Goal: Task Accomplishment & Management: Complete application form

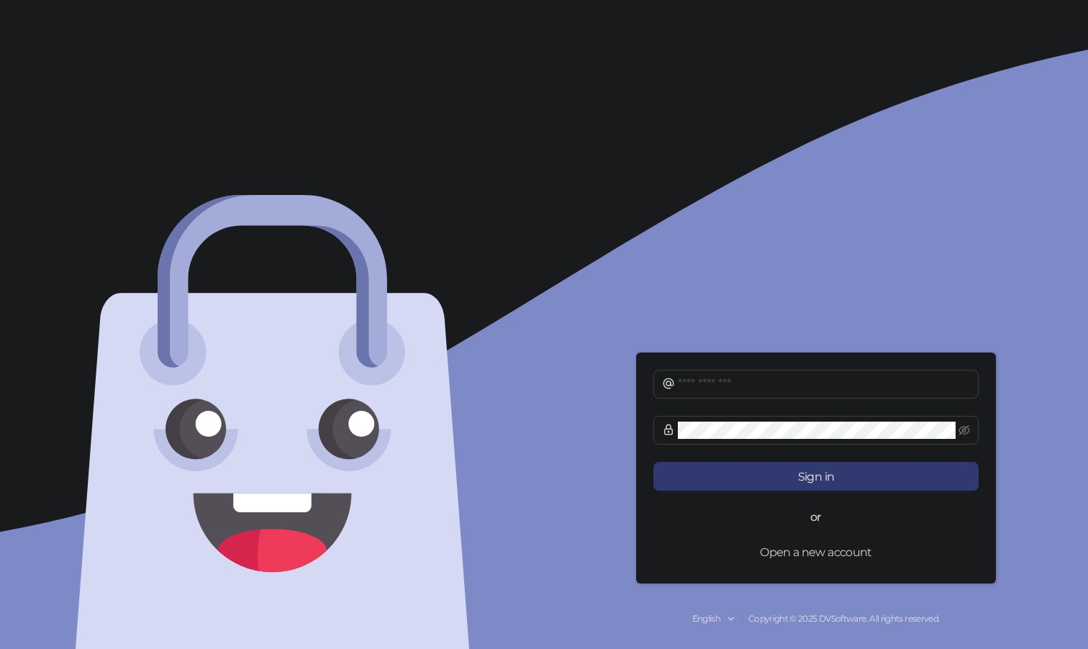
click at [783, 554] on button "Open a new account" at bounding box center [816, 552] width 325 height 29
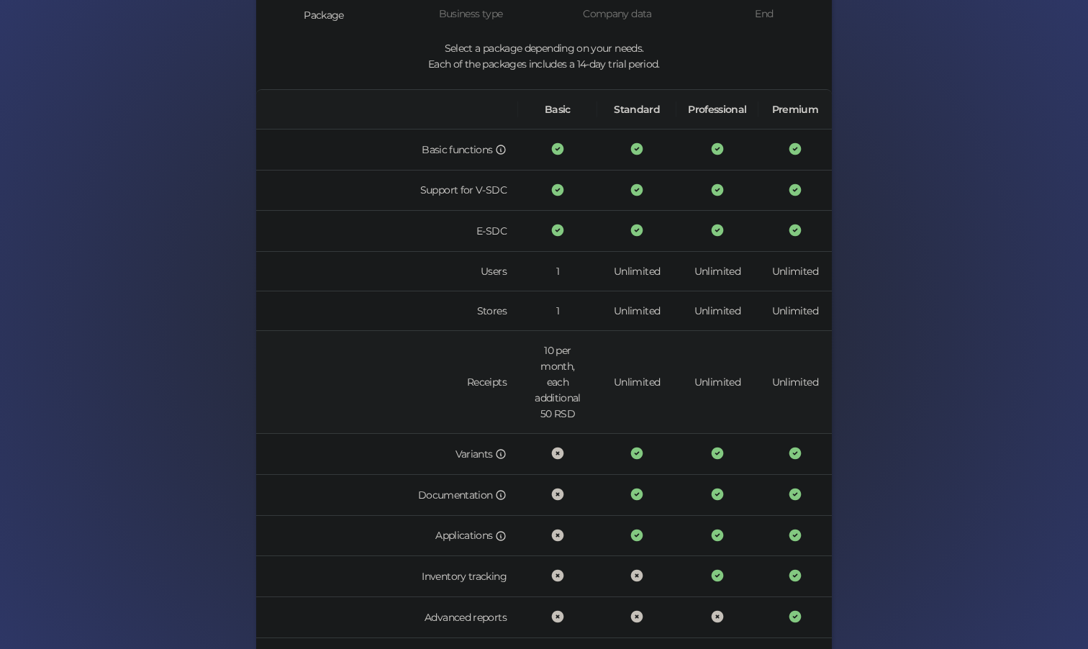
scroll to position [320, 0]
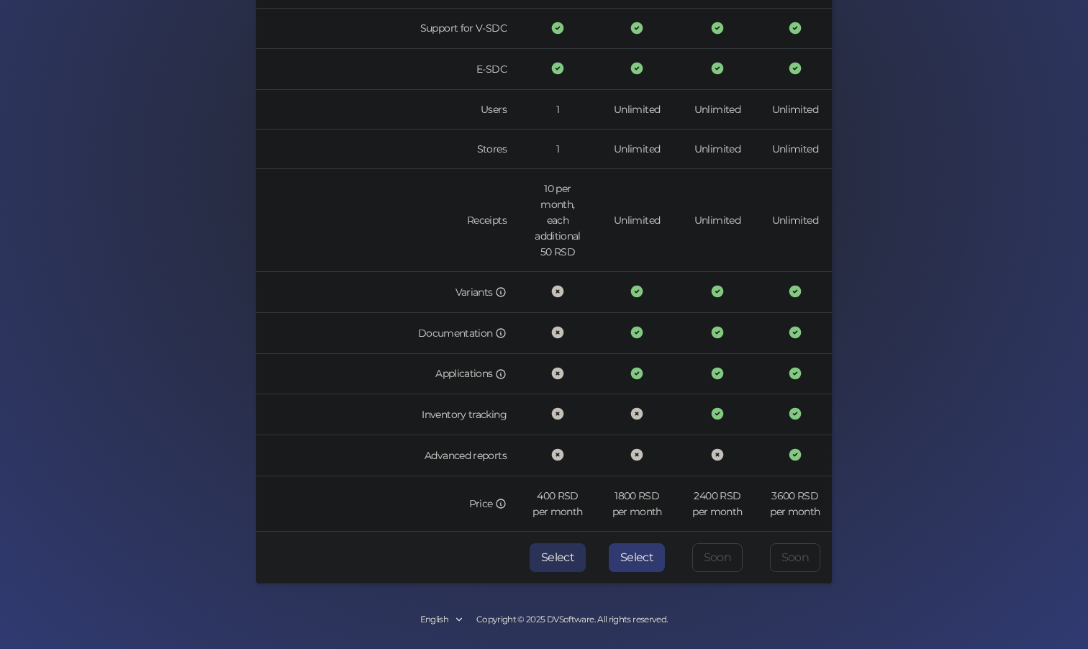
click at [549, 561] on button "Select" at bounding box center [558, 558] width 56 height 29
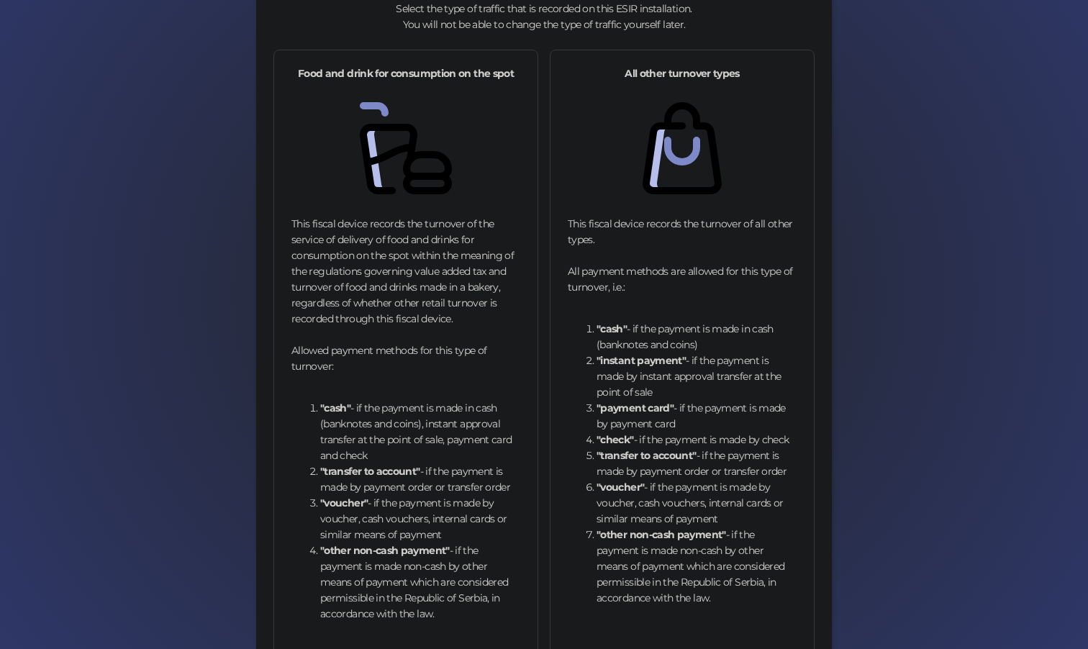
scroll to position [180, 0]
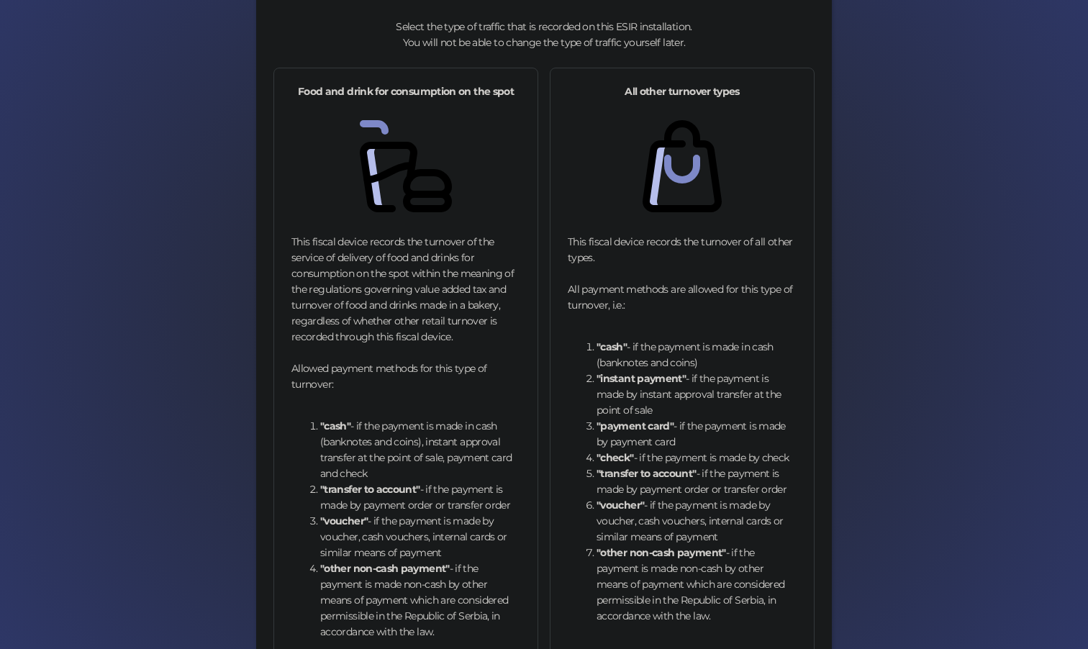
click at [669, 165] on img at bounding box center [682, 166] width 92 height 92
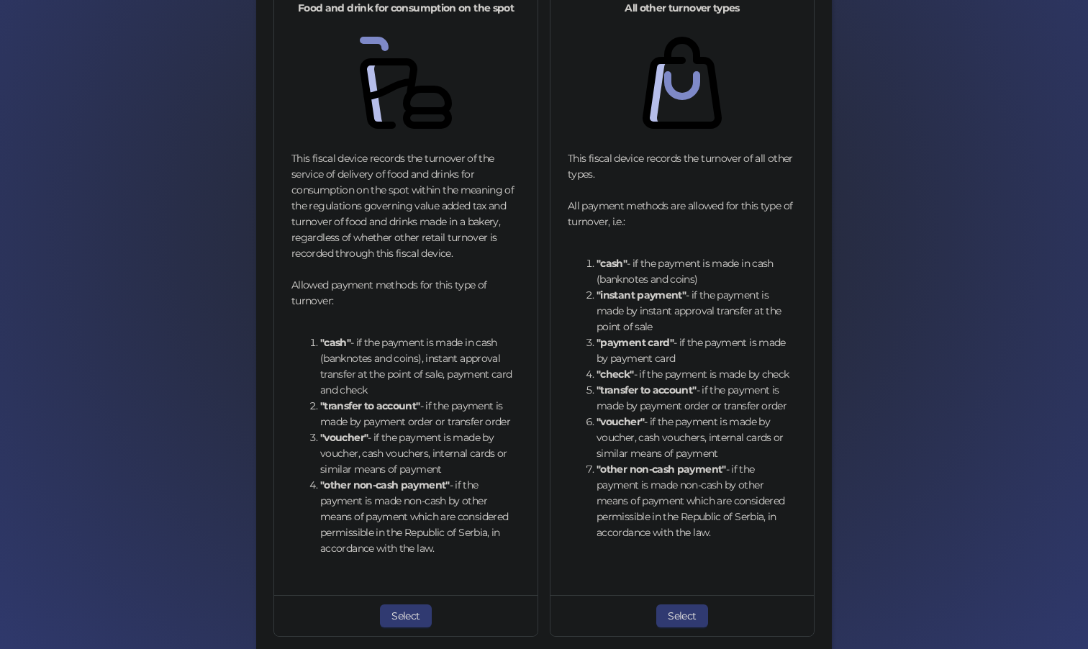
scroll to position [333, 0]
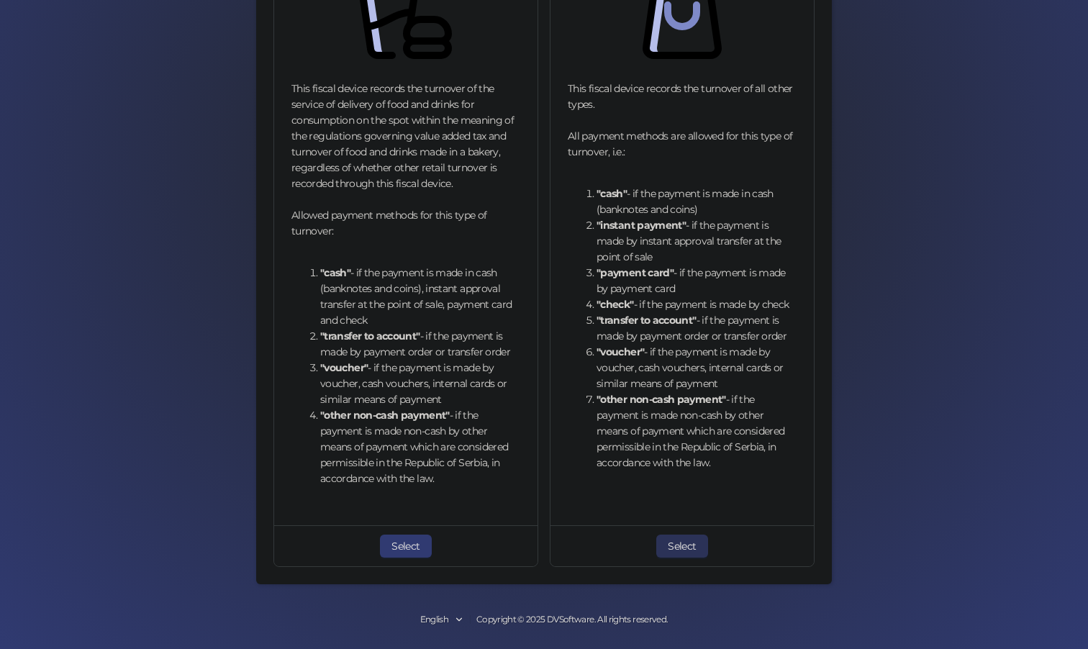
click at [675, 547] on button "Select" at bounding box center [682, 546] width 51 height 23
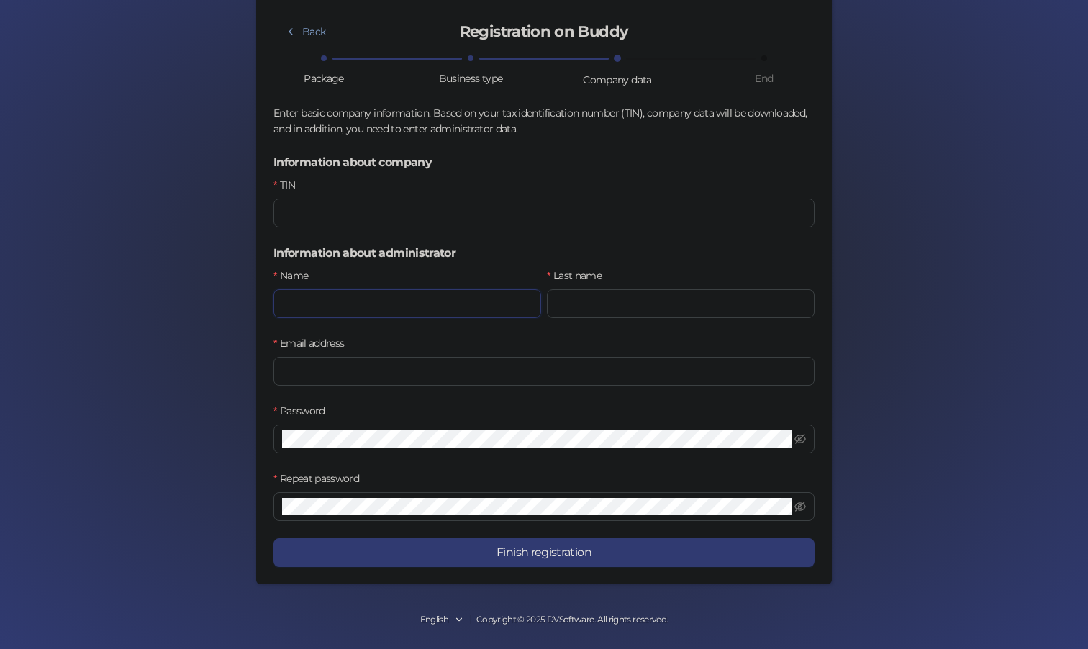
click at [423, 295] on input "Name" at bounding box center [408, 303] width 268 height 29
type input "******"
click at [600, 304] on input "Last name" at bounding box center [681, 303] width 268 height 29
type input "*********"
click at [405, 221] on input "TIN" at bounding box center [544, 213] width 541 height 29
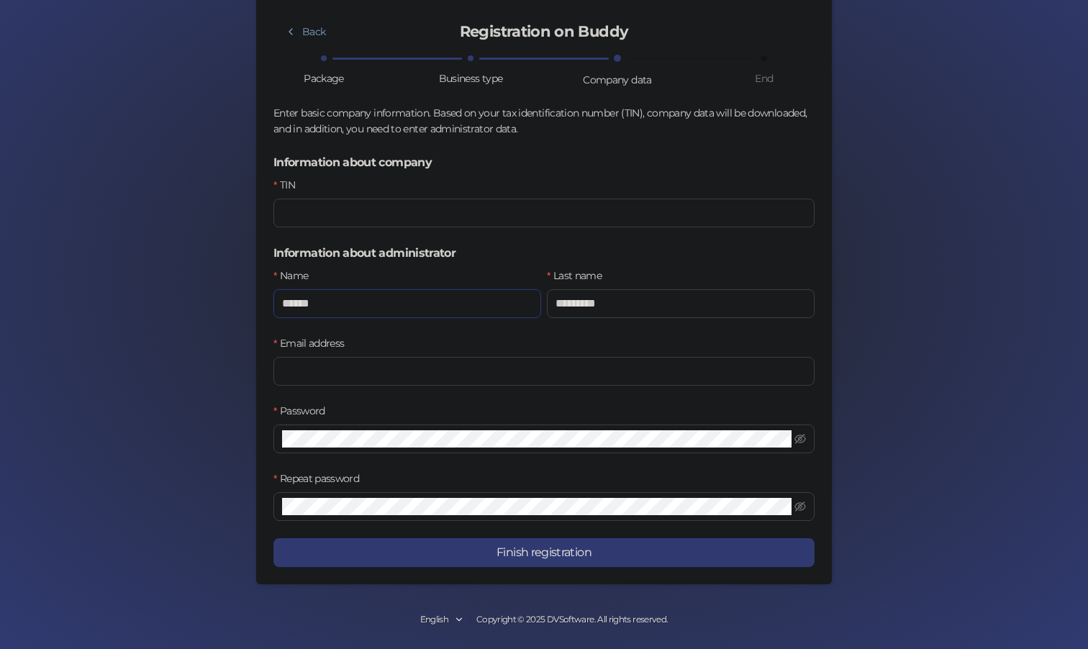
click at [359, 299] on input "******" at bounding box center [408, 303] width 268 height 29
click at [312, 302] on input "*********" at bounding box center [408, 303] width 268 height 29
click at [361, 303] on input "*********" at bounding box center [408, 303] width 268 height 29
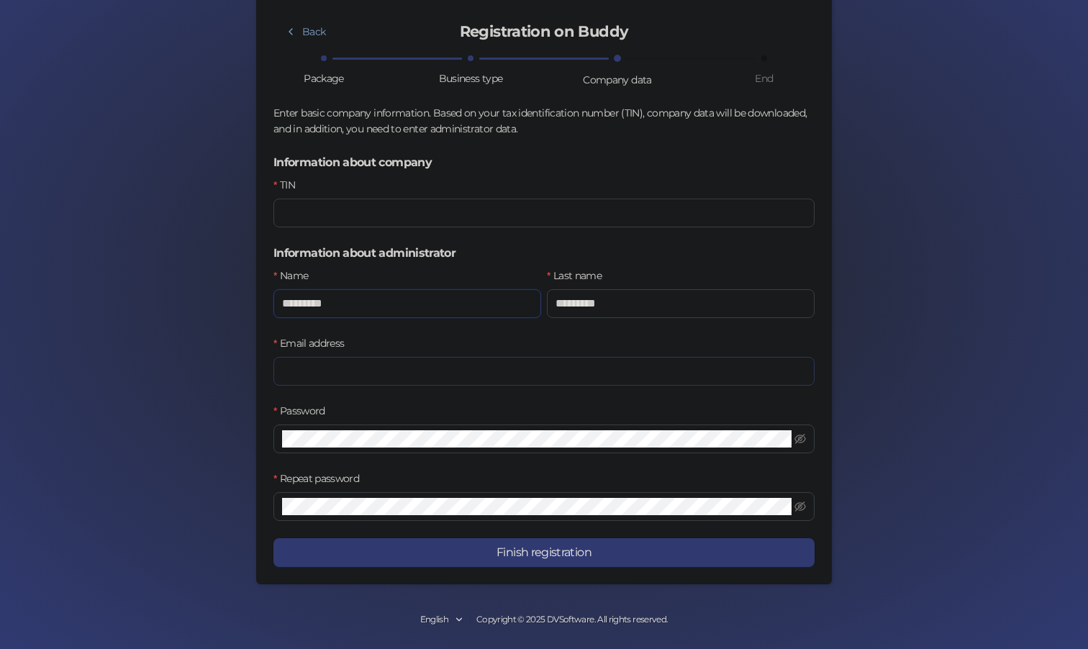
type input "*********"
click at [348, 368] on input "Email address" at bounding box center [544, 371] width 541 height 29
type input "*********"
click at [576, 304] on input "*********" at bounding box center [681, 303] width 268 height 29
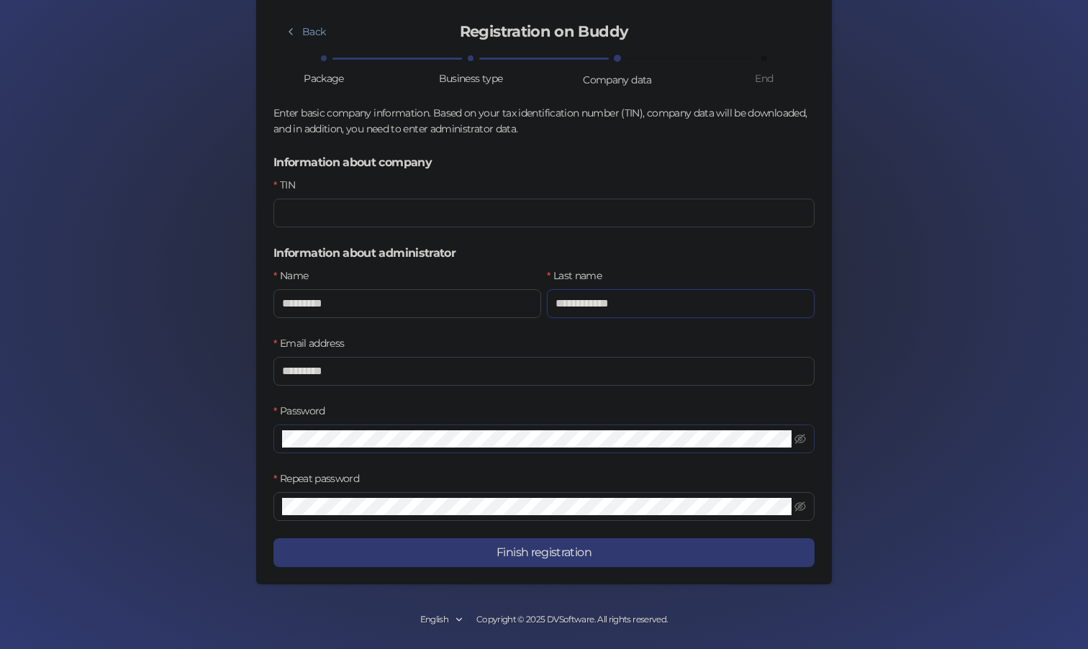
type input "**********"
click at [805, 508] on icon "eye-invisible" at bounding box center [801, 507] width 12 height 12
click at [800, 439] on icon "eye-invisible" at bounding box center [801, 439] width 12 height 12
click at [492, 217] on input "TIN" at bounding box center [544, 213] width 541 height 29
paste input "*********"
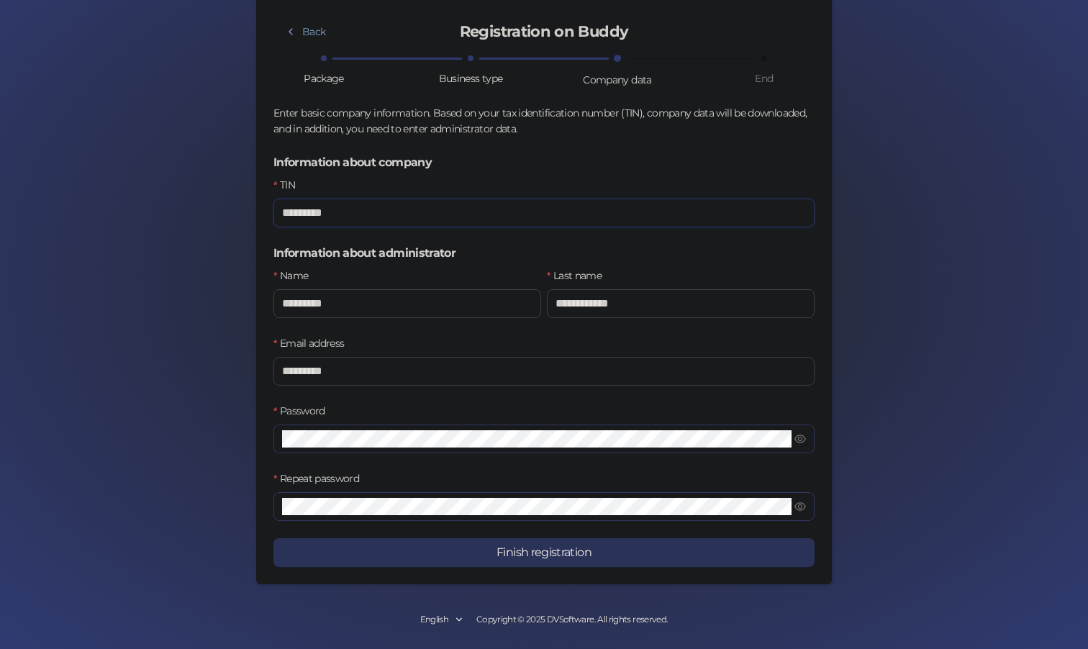
type input "*********"
click at [561, 553] on button "Finish registration" at bounding box center [544, 552] width 541 height 29
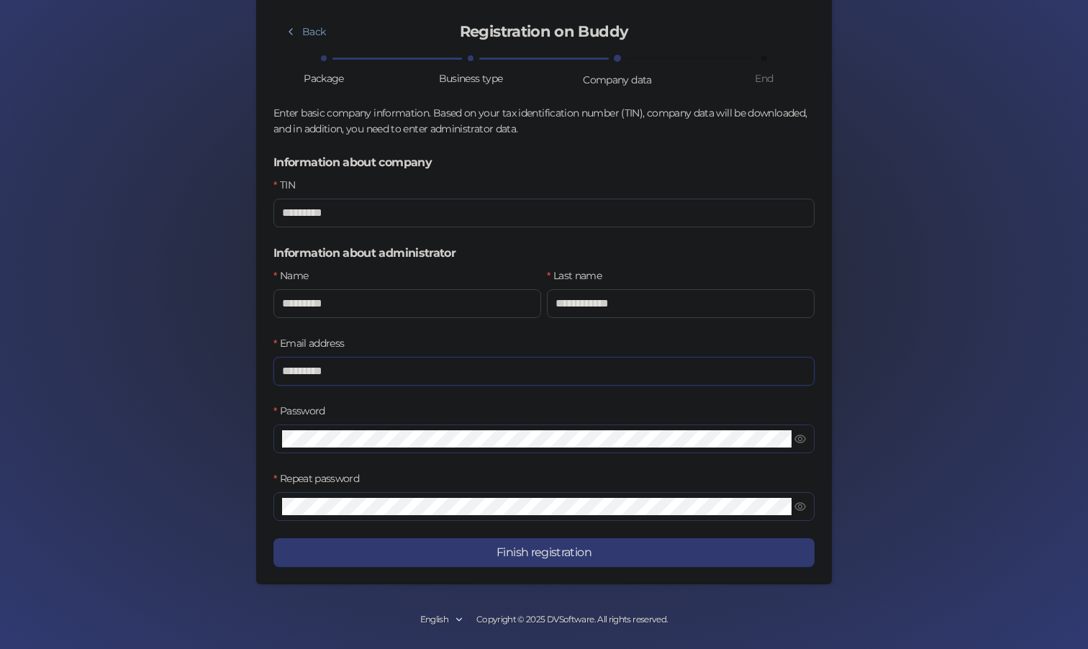
click at [461, 376] on input "*********" at bounding box center [544, 371] width 541 height 29
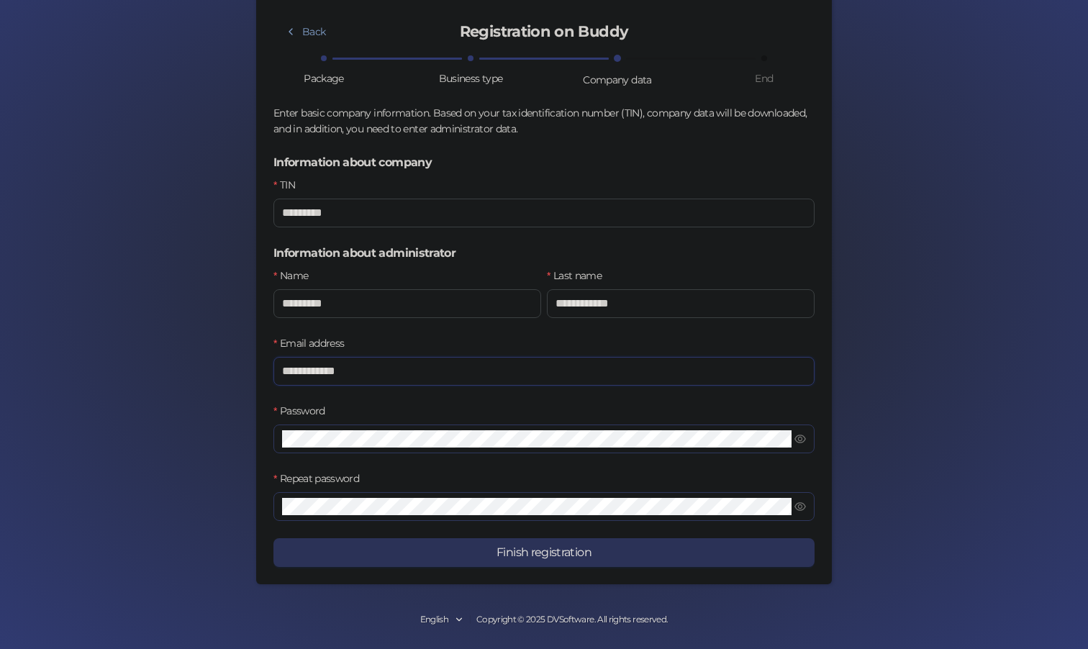
type input "**********"
click at [565, 556] on button "Finish registration" at bounding box center [544, 552] width 541 height 29
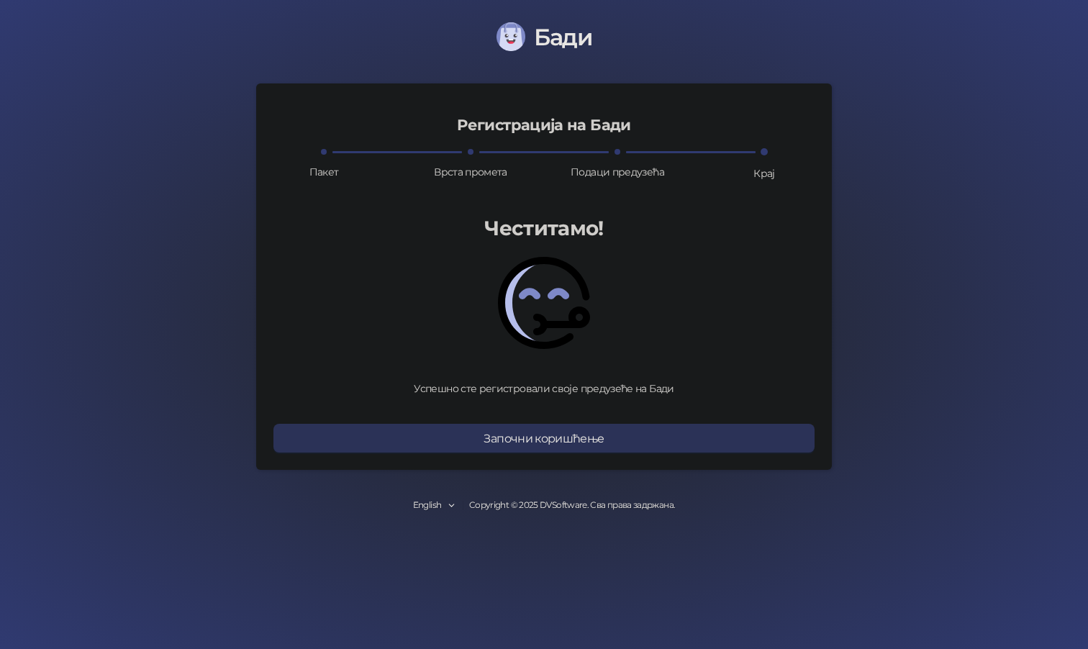
click at [538, 441] on button "Започни коришћење" at bounding box center [544, 438] width 541 height 29
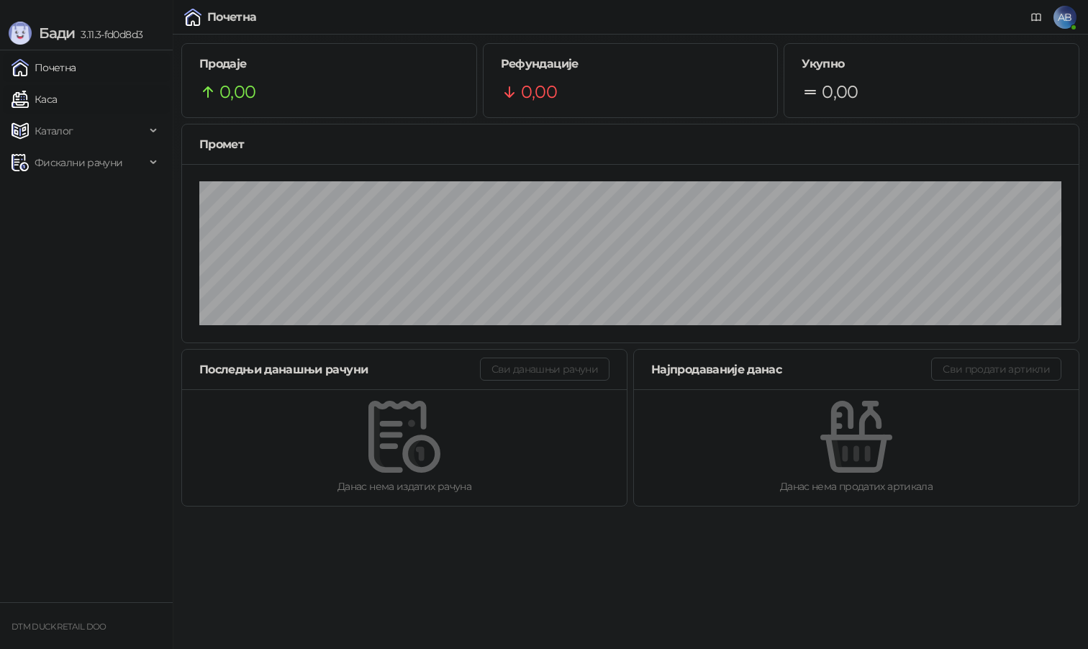
click at [48, 98] on link "Каса" at bounding box center [34, 99] width 45 height 29
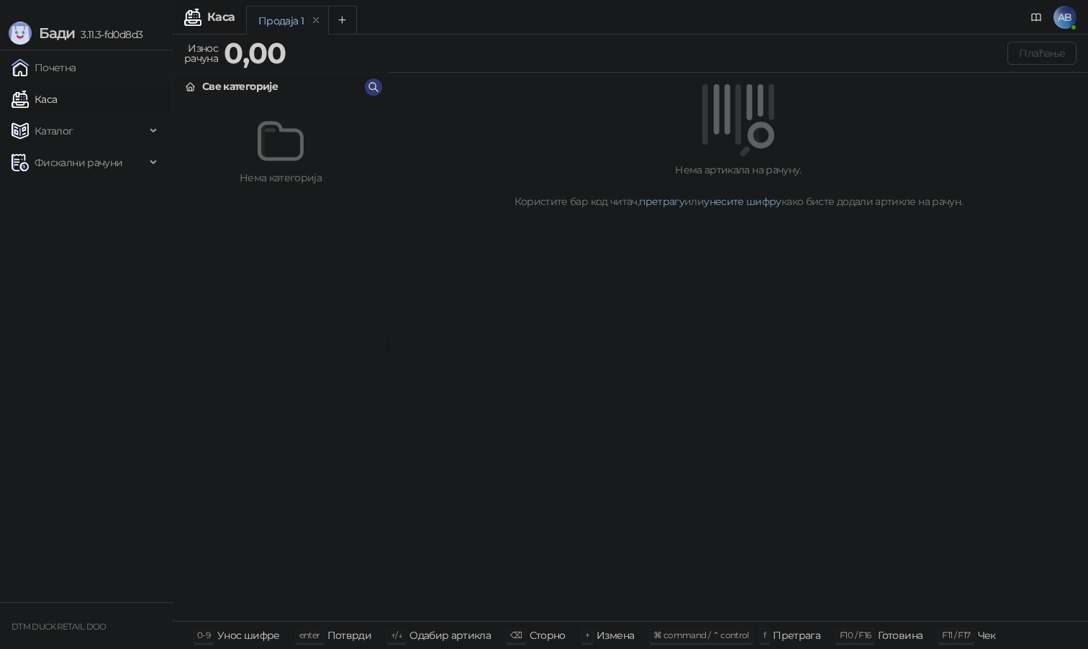
click at [1065, 14] on span "AB" at bounding box center [1065, 17] width 23 height 23
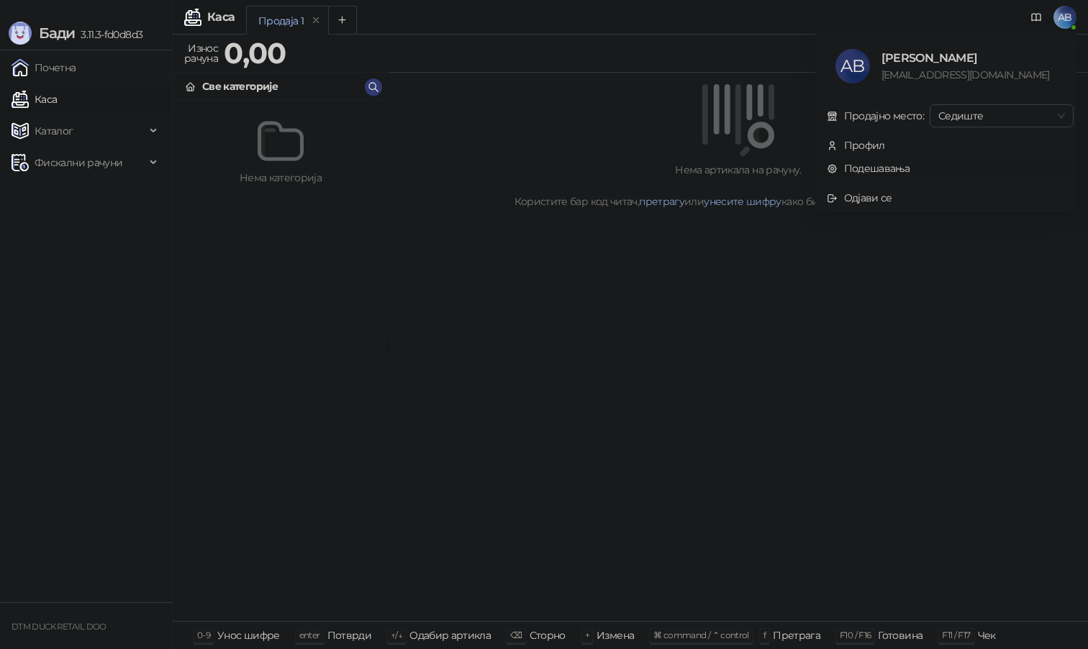
click at [873, 171] on link "Подешавања" at bounding box center [869, 168] width 84 height 13
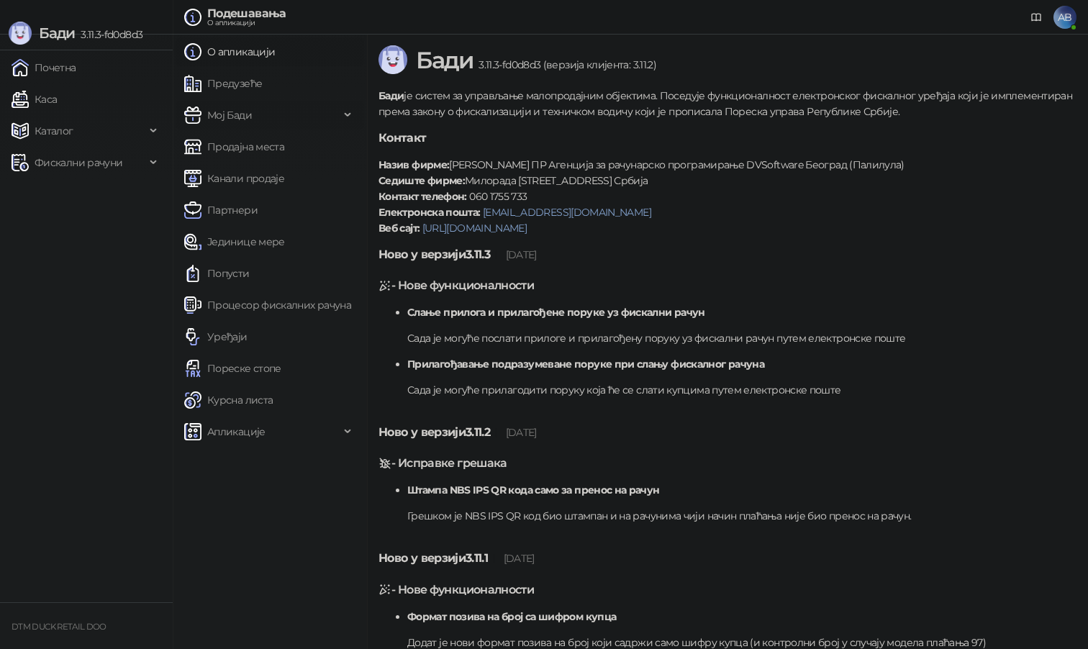
click at [347, 114] on div "Мој Бади" at bounding box center [270, 115] width 189 height 29
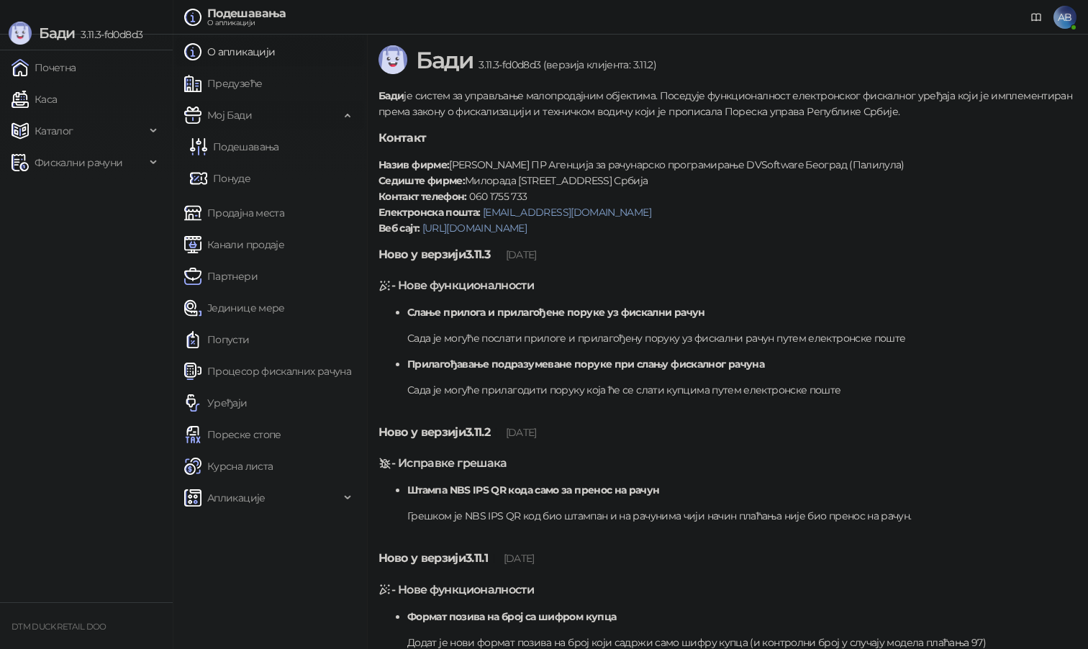
click at [347, 114] on icon at bounding box center [349, 114] width 7 height 0
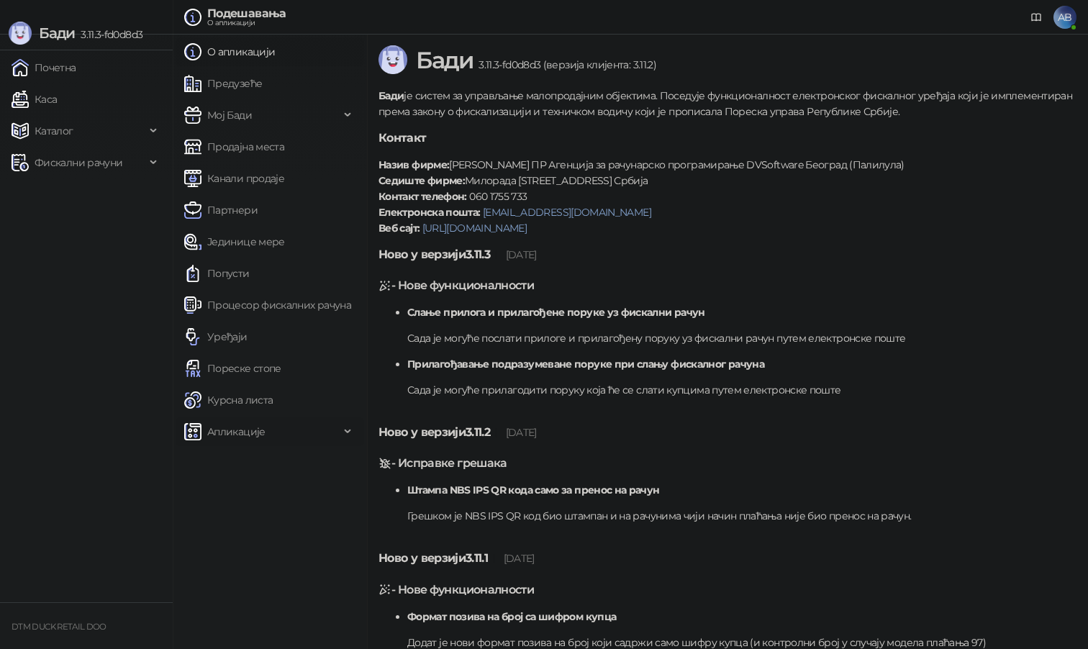
click at [247, 434] on span "Апликације" at bounding box center [236, 432] width 58 height 29
click at [258, 461] on span "За програмере" at bounding box center [251, 463] width 76 height 29
click at [140, 263] on ul "Почетна [PERSON_NAME] Фискални рачуни" at bounding box center [86, 326] width 173 height 552
click at [228, 60] on link "О апликацији" at bounding box center [229, 51] width 91 height 29
click at [347, 115] on icon at bounding box center [349, 115] width 7 height 0
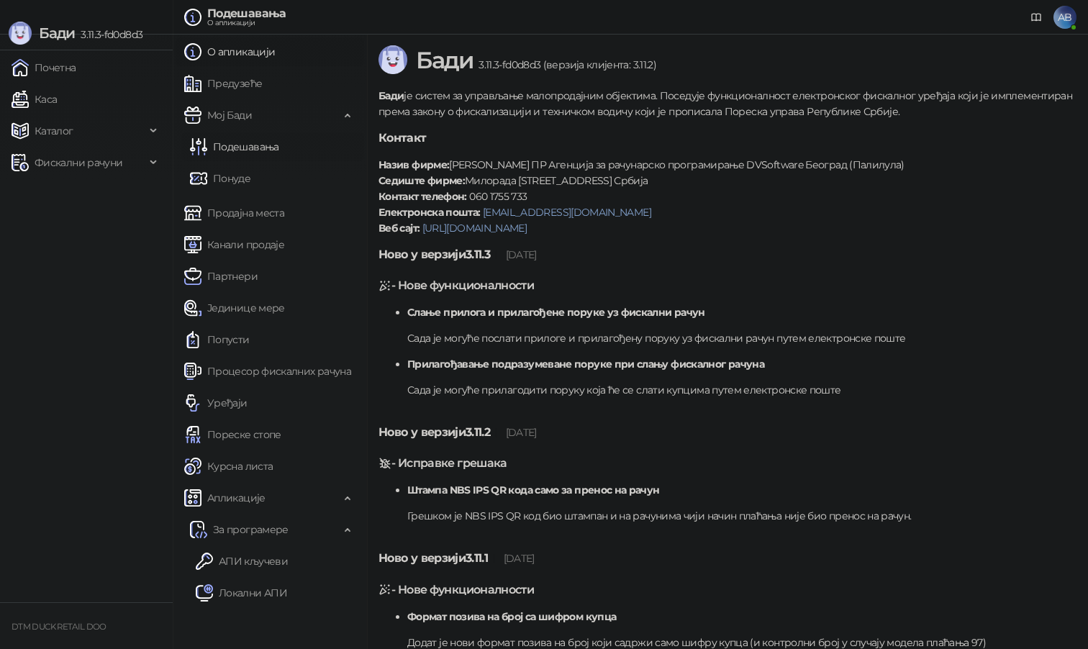
click at [253, 148] on link "Подешавања" at bounding box center [234, 146] width 89 height 29
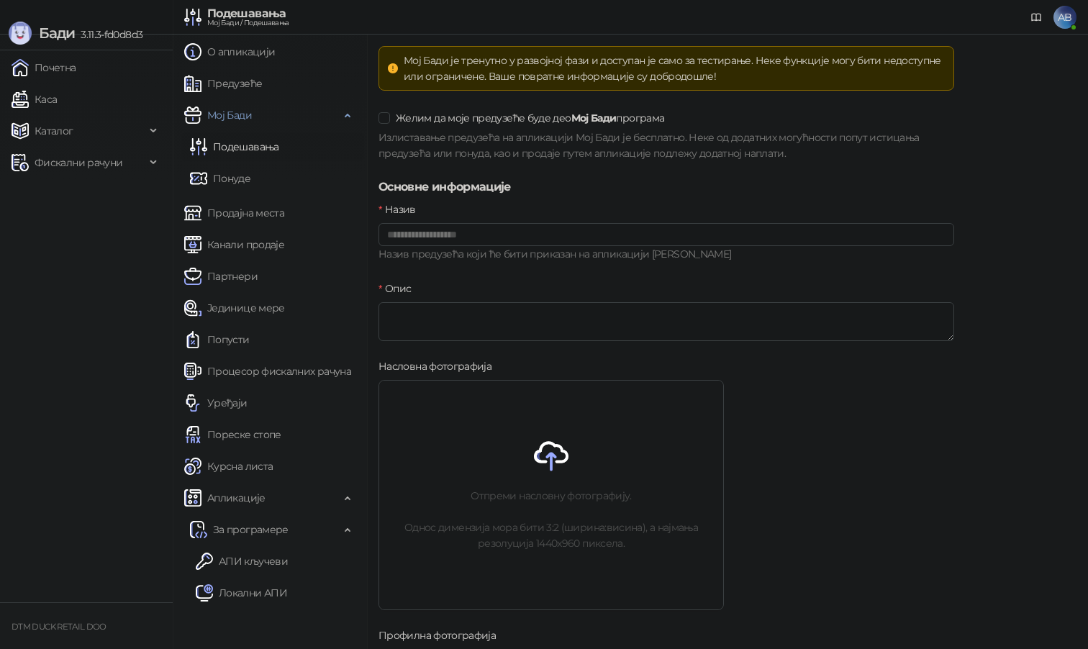
click at [541, 64] on div "Мој Бади је тренутно у развојној фази и доступан је само за тестирање. Неке фун…" at bounding box center [674, 69] width 541 height 32
click at [544, 66] on div "Мој Бади је тренутно у развојној фази и доступан је само за тестирање. Неке фун…" at bounding box center [674, 69] width 541 height 32
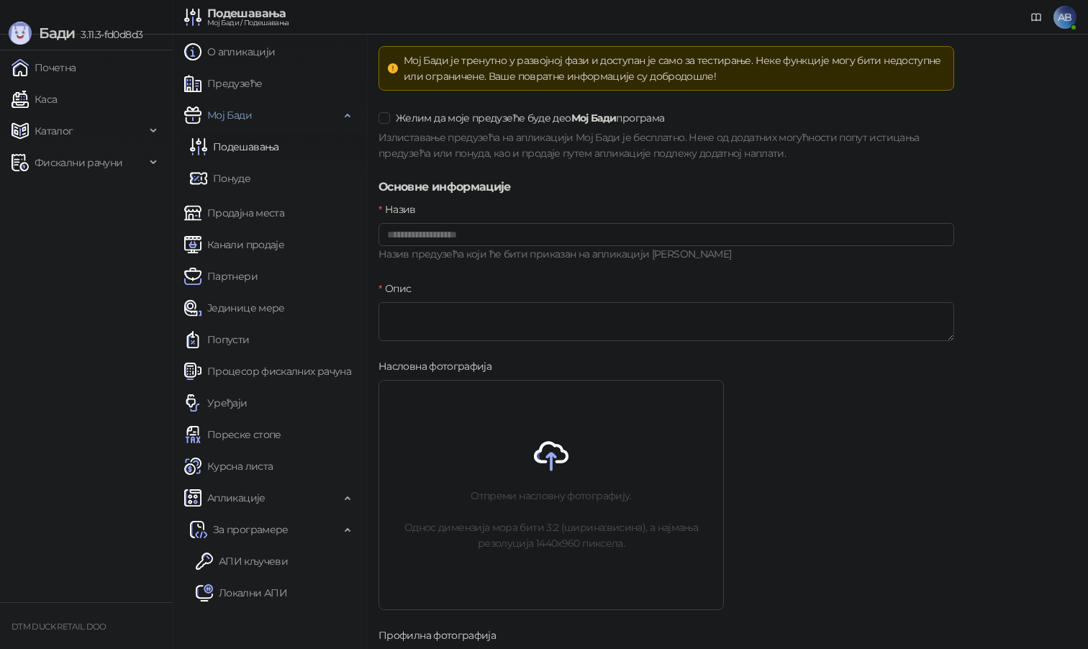
click at [544, 66] on div "Мој Бади је тренутно у развојној фази и доступан је само за тестирање. Неке фун…" at bounding box center [674, 69] width 541 height 32
click at [598, 78] on div "Мој Бади је тренутно у развојној фази и доступан је само за тестирање. Неке фун…" at bounding box center [674, 69] width 541 height 32
click at [545, 161] on div "Желим да моје предузеће буде део Мој Бади програма Излиставање предузећа на апл…" at bounding box center [667, 143] width 582 height 72
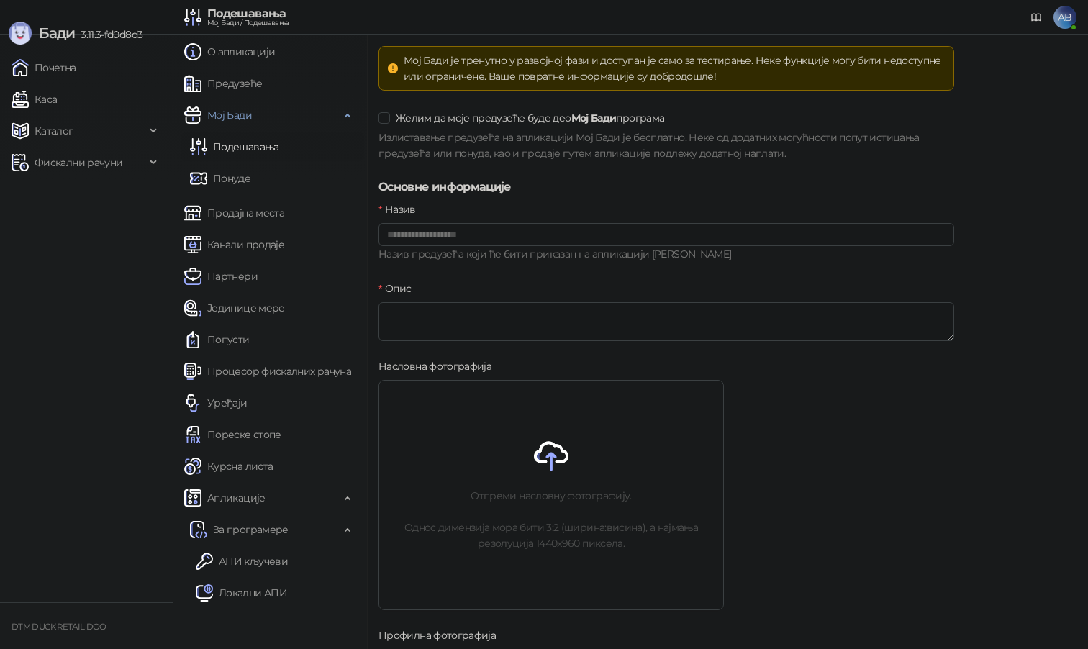
click at [96, 267] on ul "Почетна [PERSON_NAME] Фискални рачуни" at bounding box center [86, 326] width 173 height 552
click at [53, 71] on link "Почетна" at bounding box center [44, 67] width 65 height 29
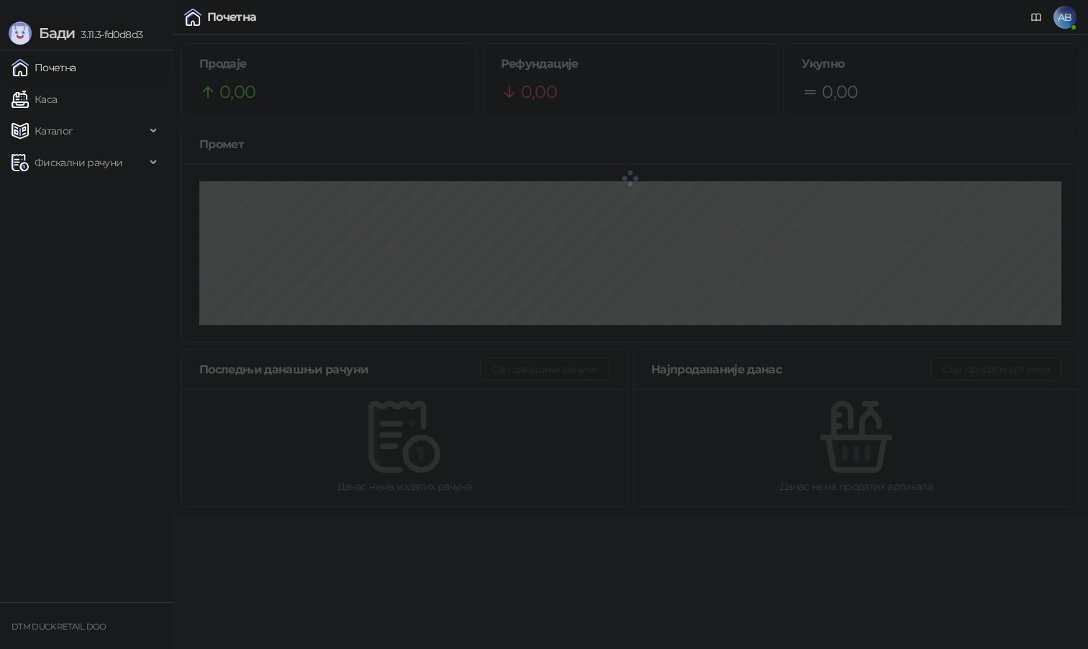
click at [57, 64] on link "Почетна" at bounding box center [44, 67] width 65 height 29
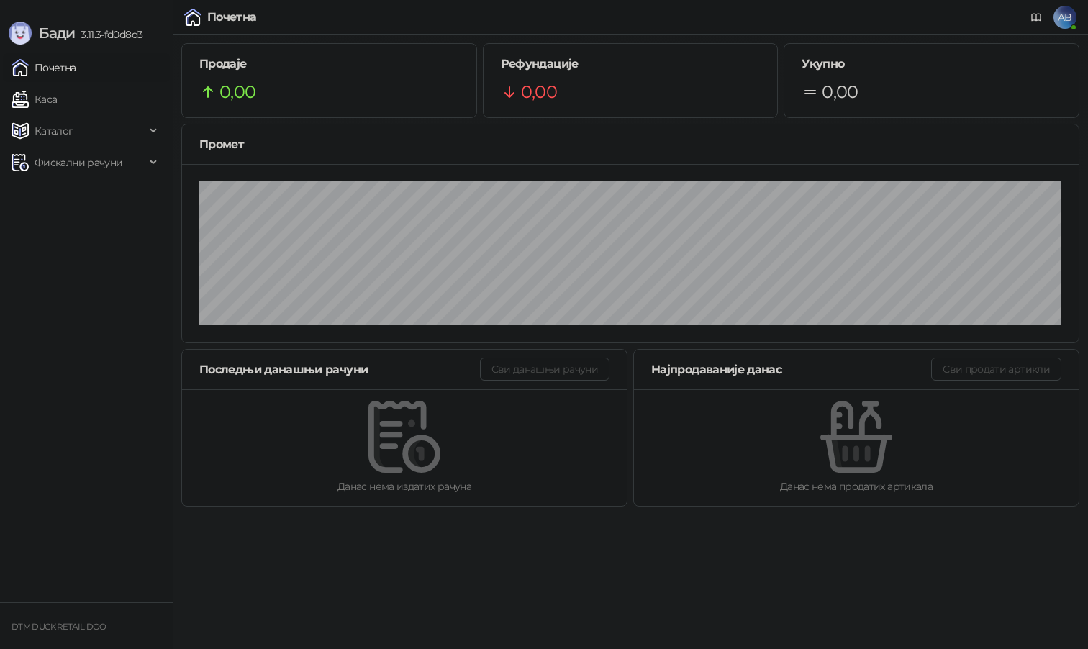
click at [61, 62] on link "Почетна" at bounding box center [44, 67] width 65 height 29
click at [45, 99] on link "Каса" at bounding box center [34, 99] width 45 height 29
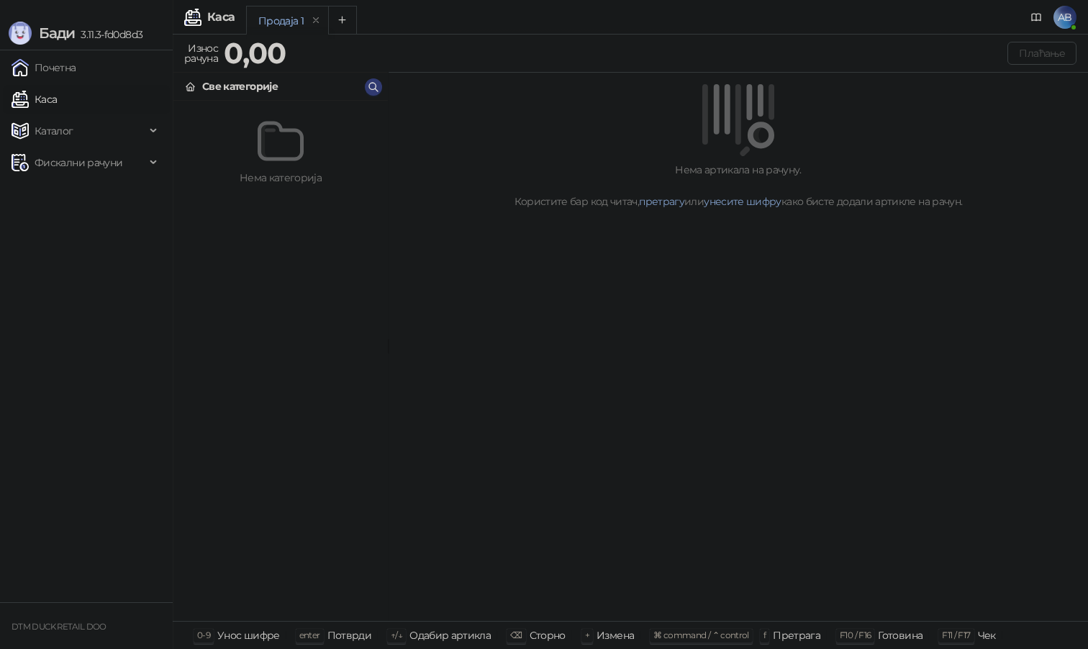
click at [88, 624] on small "DTM DUCK RETAIL DOO" at bounding box center [59, 627] width 95 height 10
click at [149, 161] on div "Фискални рачуни" at bounding box center [86, 162] width 167 height 29
click at [153, 140] on div "Каталог" at bounding box center [86, 131] width 167 height 29
click at [59, 35] on span "Бади" at bounding box center [57, 32] width 36 height 17
click at [24, 37] on img at bounding box center [20, 33] width 23 height 23
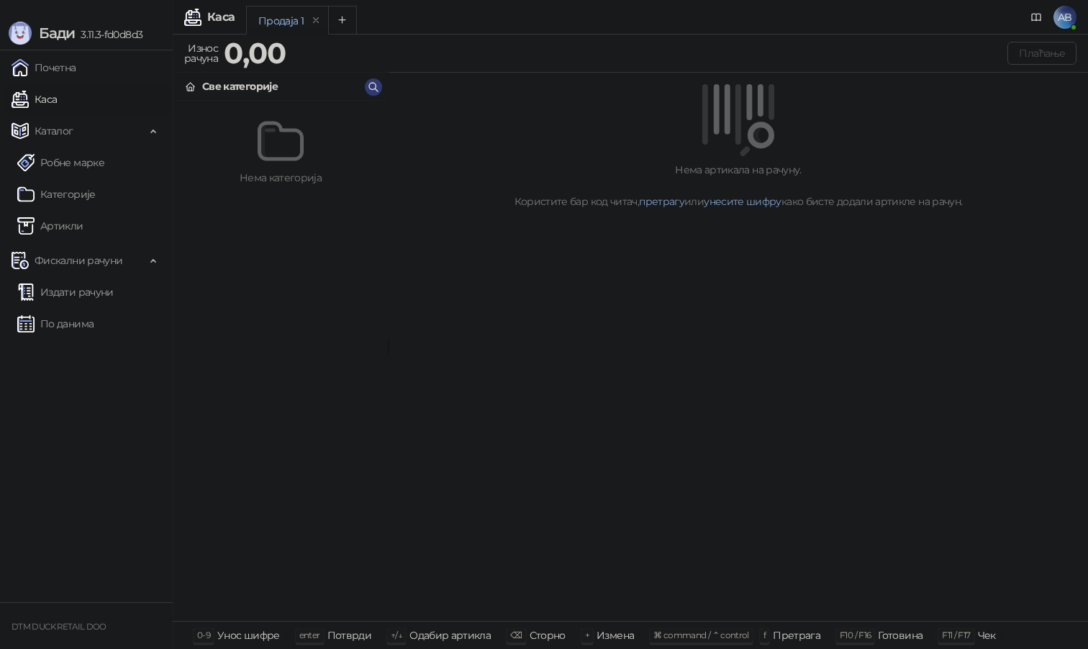
click at [1067, 17] on span "AB" at bounding box center [1065, 17] width 23 height 23
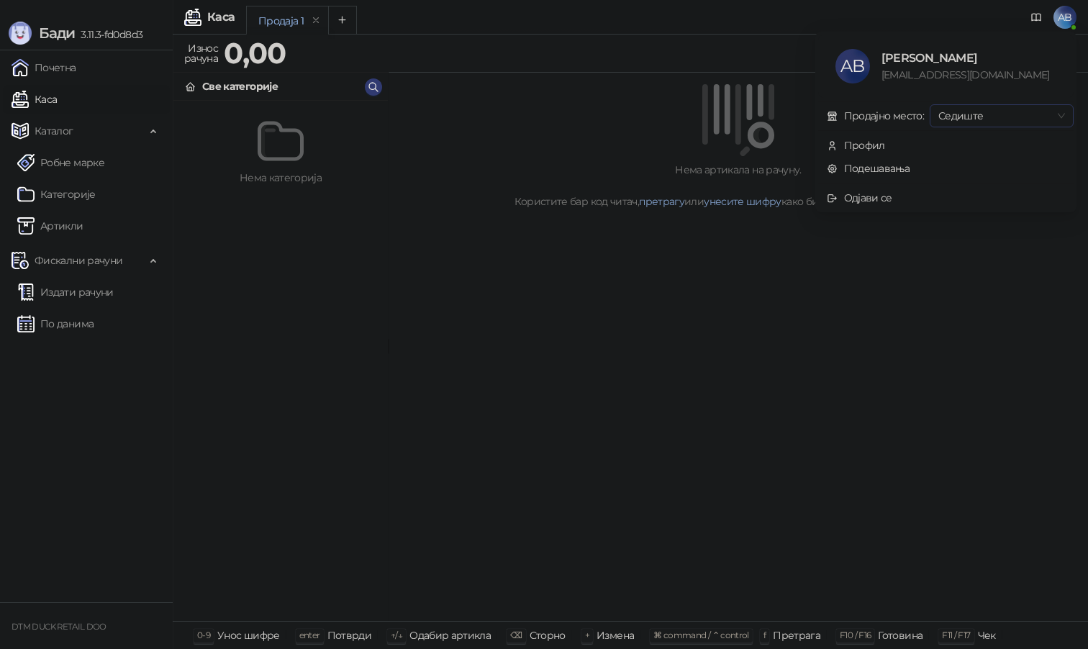
click at [1008, 118] on span "Седиште" at bounding box center [1002, 116] width 127 height 22
click at [1014, 118] on span "Седиште" at bounding box center [1002, 116] width 127 height 22
click at [871, 148] on div "Профил" at bounding box center [864, 145] width 41 height 16
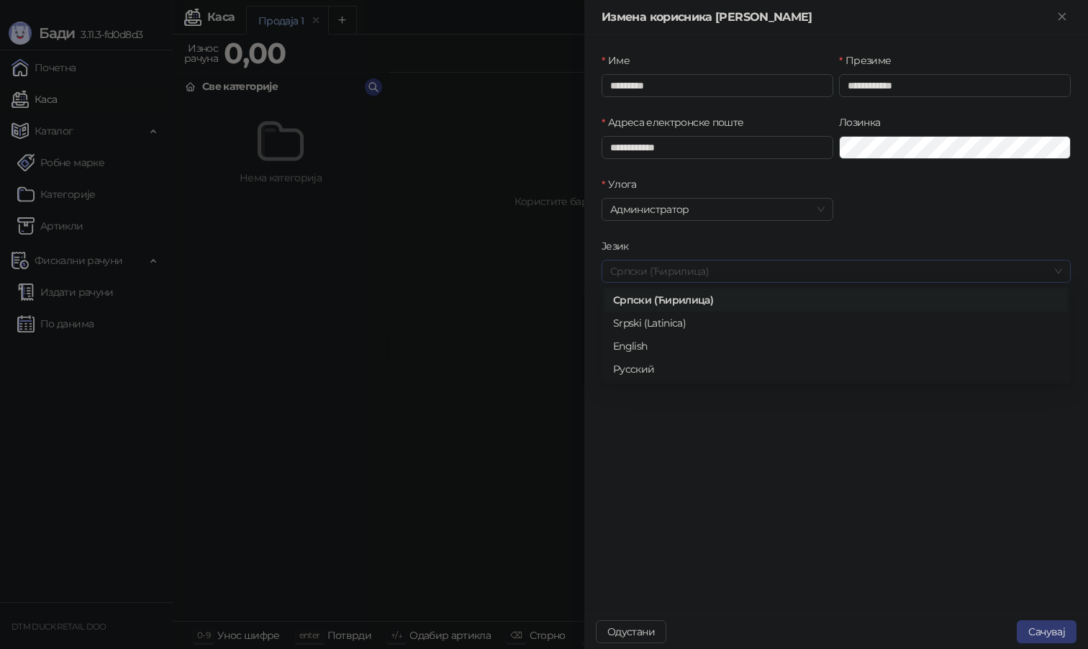
click at [732, 274] on span "Српски (Ћирилица)" at bounding box center [836, 272] width 452 height 22
click at [634, 342] on div "English" at bounding box center [836, 346] width 446 height 16
click at [1042, 635] on button "Сачувај" at bounding box center [1047, 632] width 60 height 23
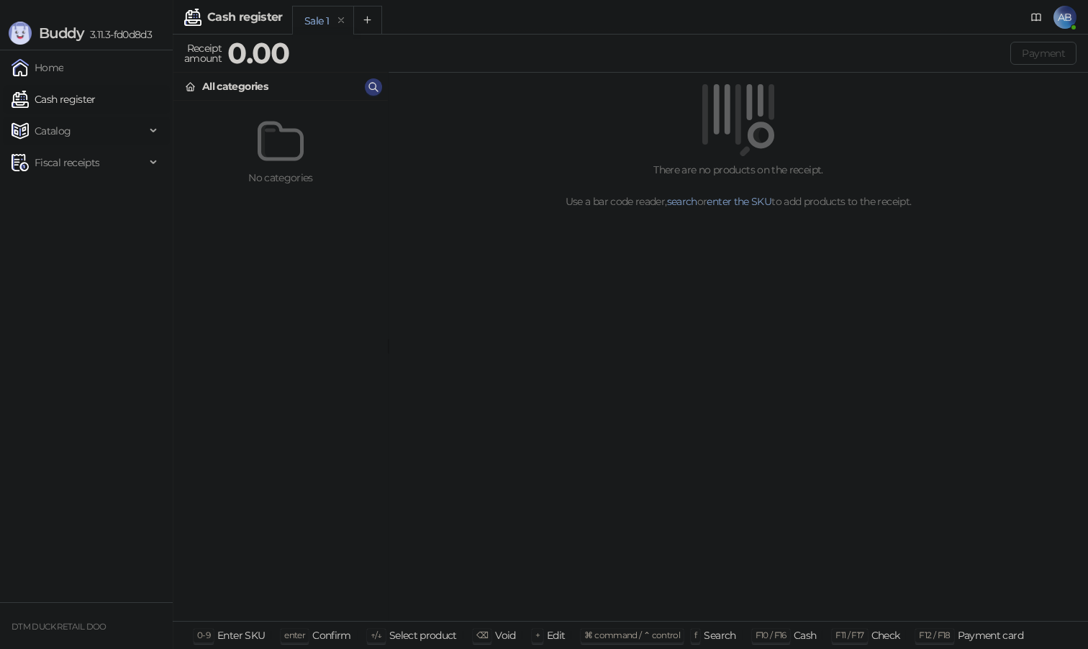
click at [48, 134] on span "Catalog" at bounding box center [53, 131] width 37 height 29
click at [58, 171] on link "Brands" at bounding box center [44, 162] width 55 height 29
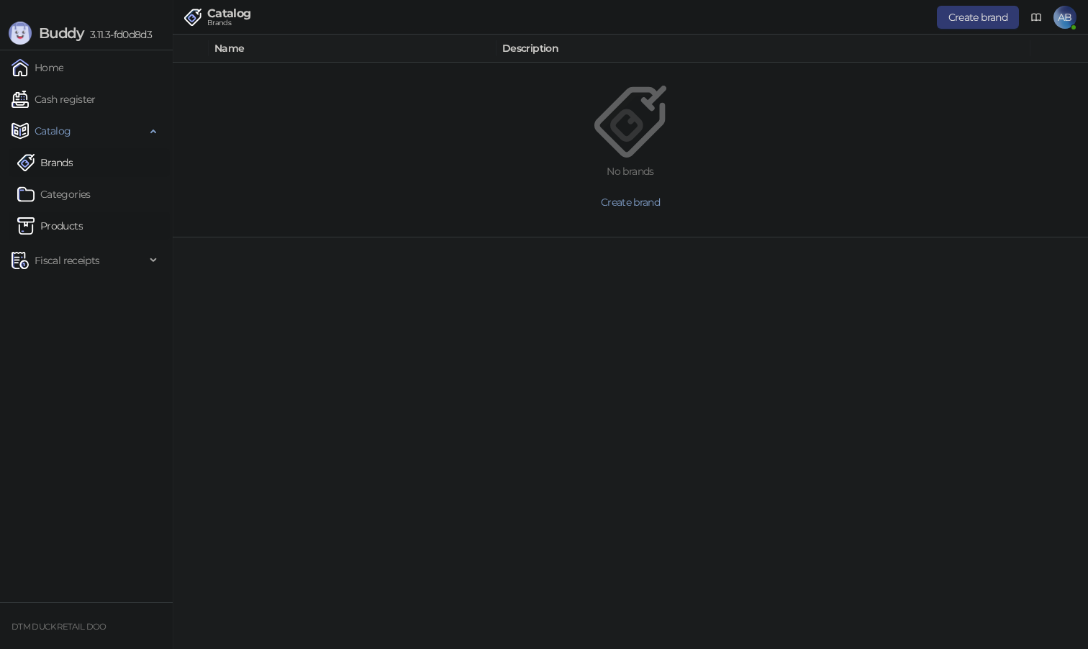
click at [60, 225] on link "Products" at bounding box center [50, 226] width 66 height 29
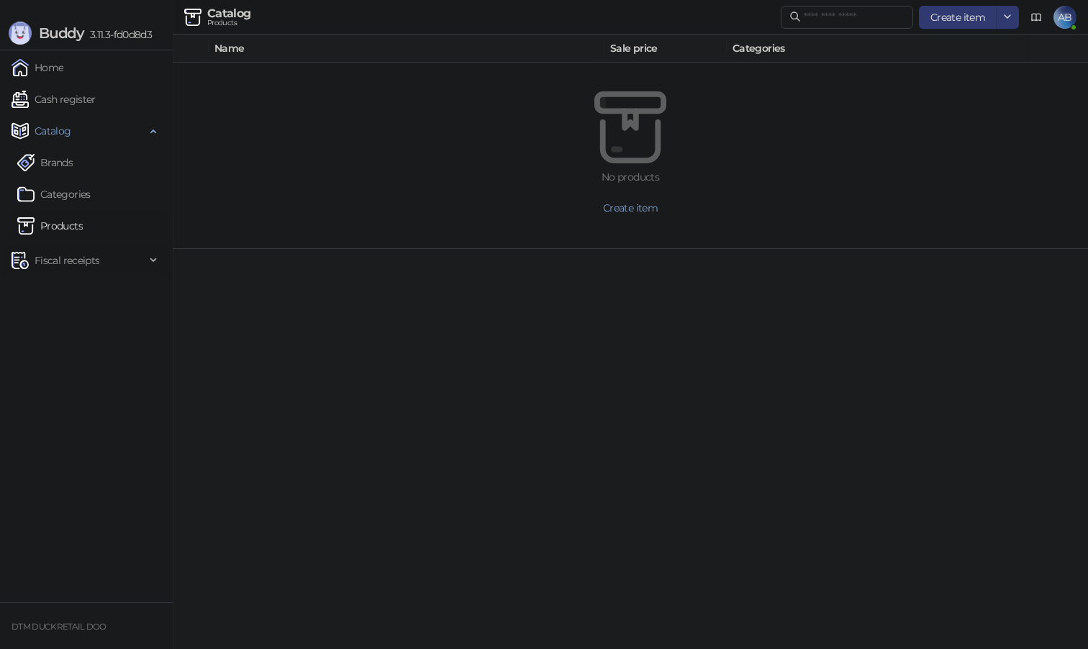
click at [74, 256] on span "Fiscal receipts" at bounding box center [67, 260] width 65 height 29
click at [1071, 16] on span "AB" at bounding box center [1065, 17] width 23 height 23
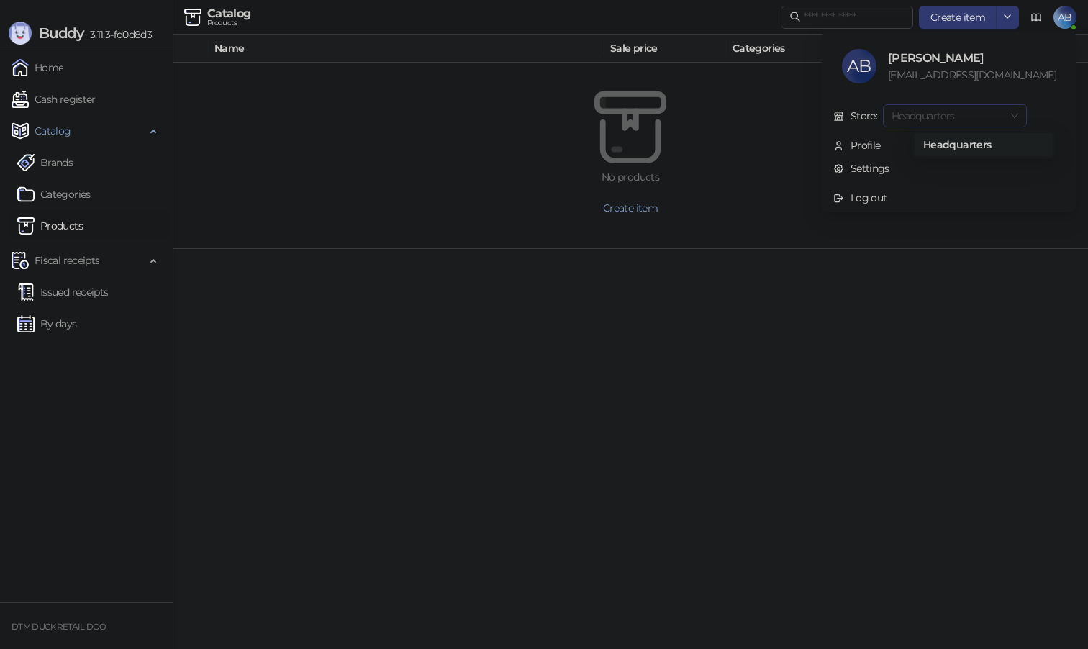
click at [960, 117] on span "Headquarters" at bounding box center [955, 116] width 127 height 22
click at [961, 116] on span "Headquarters" at bounding box center [955, 116] width 127 height 22
click at [890, 162] on link "Settings" at bounding box center [862, 168] width 56 height 13
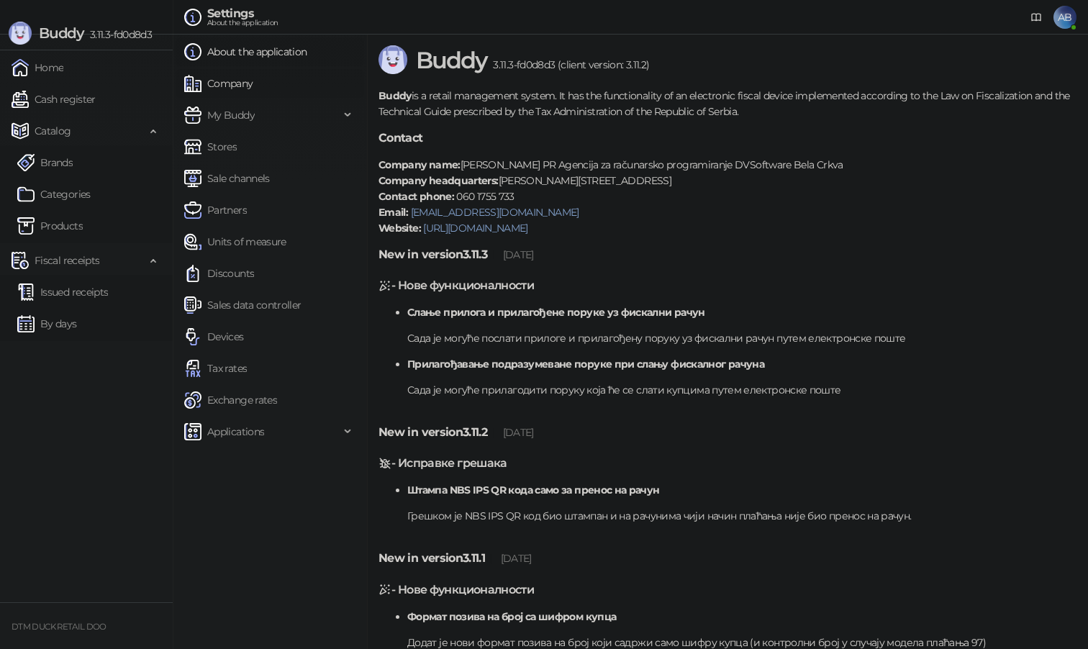
click at [234, 79] on link "Company" at bounding box center [218, 83] width 69 height 29
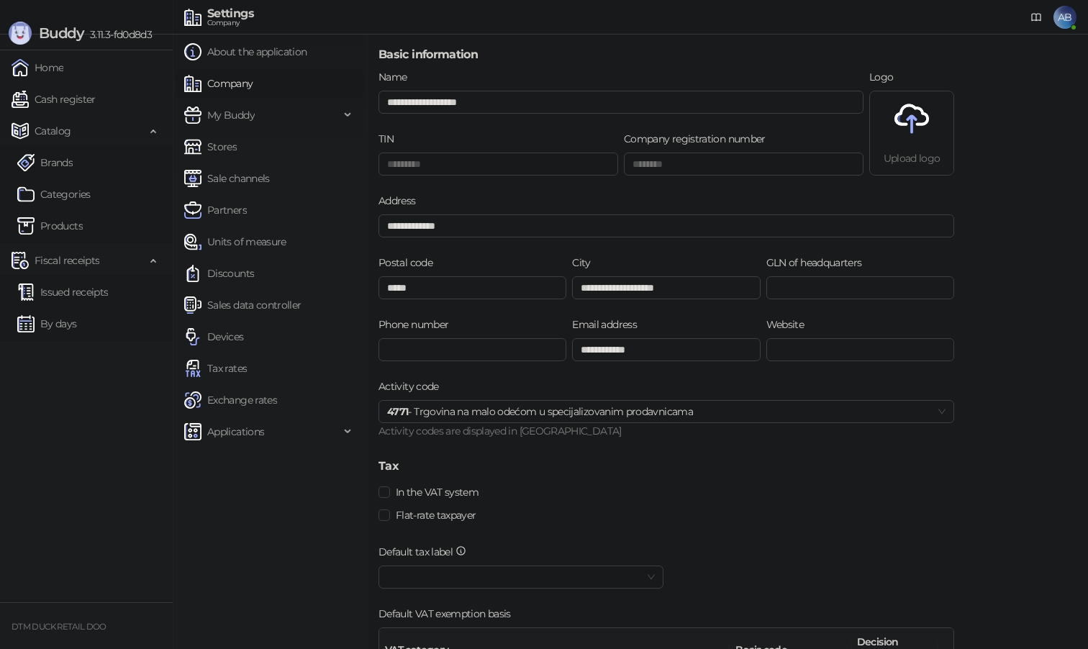
click at [230, 85] on link "Company" at bounding box center [218, 83] width 69 height 29
click at [475, 419] on span "4771 - Trgovina na malo odećom u specijalizovanim prodavnicama" at bounding box center [666, 412] width 559 height 22
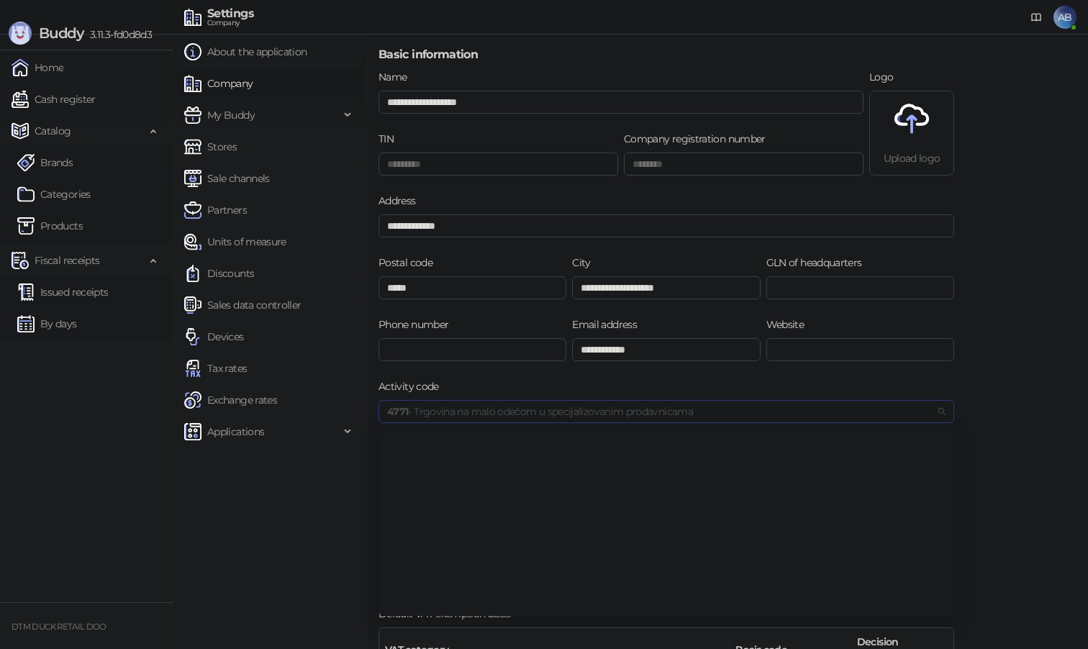
scroll to position [9053, 0]
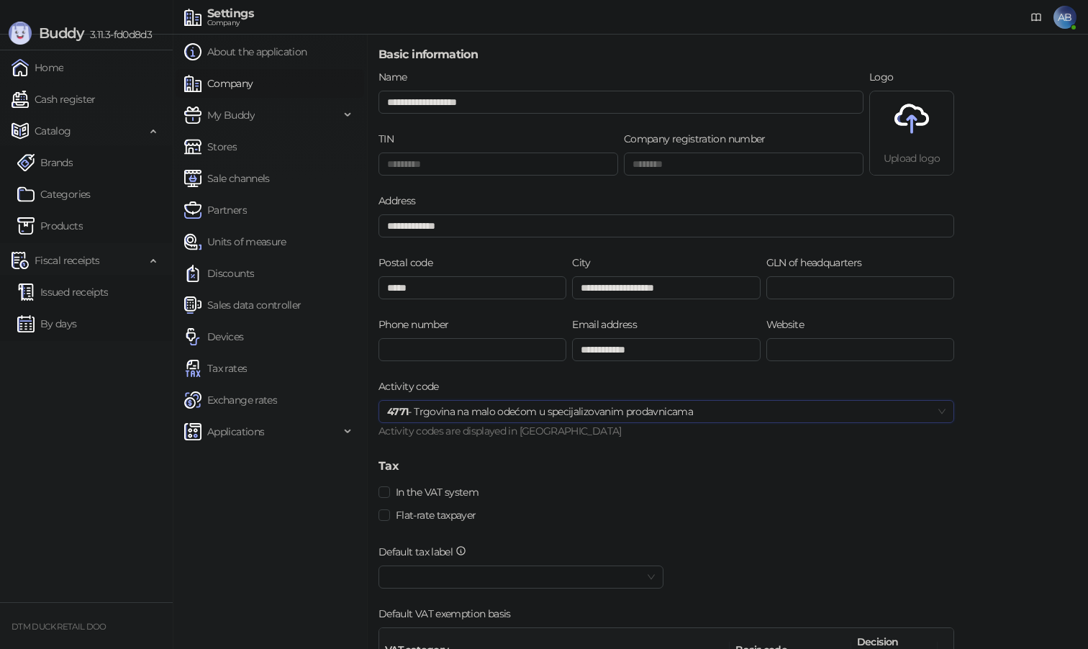
click at [474, 412] on span "4771 - Trgovina na malo odećom u specijalizovanim prodavnicama" at bounding box center [666, 412] width 559 height 22
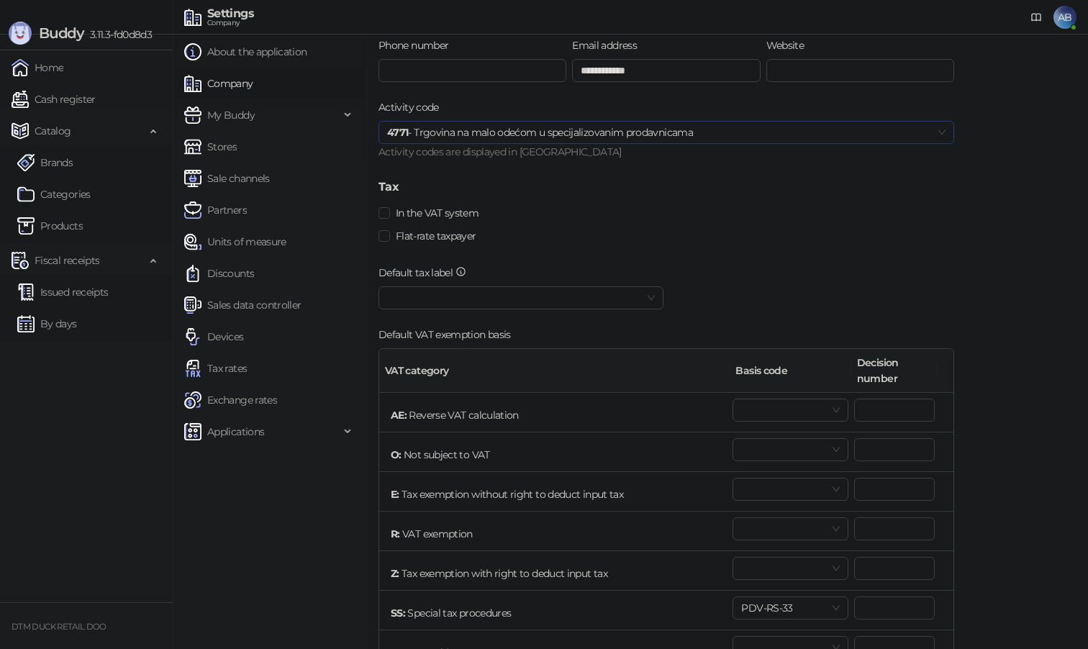
scroll to position [288, 0]
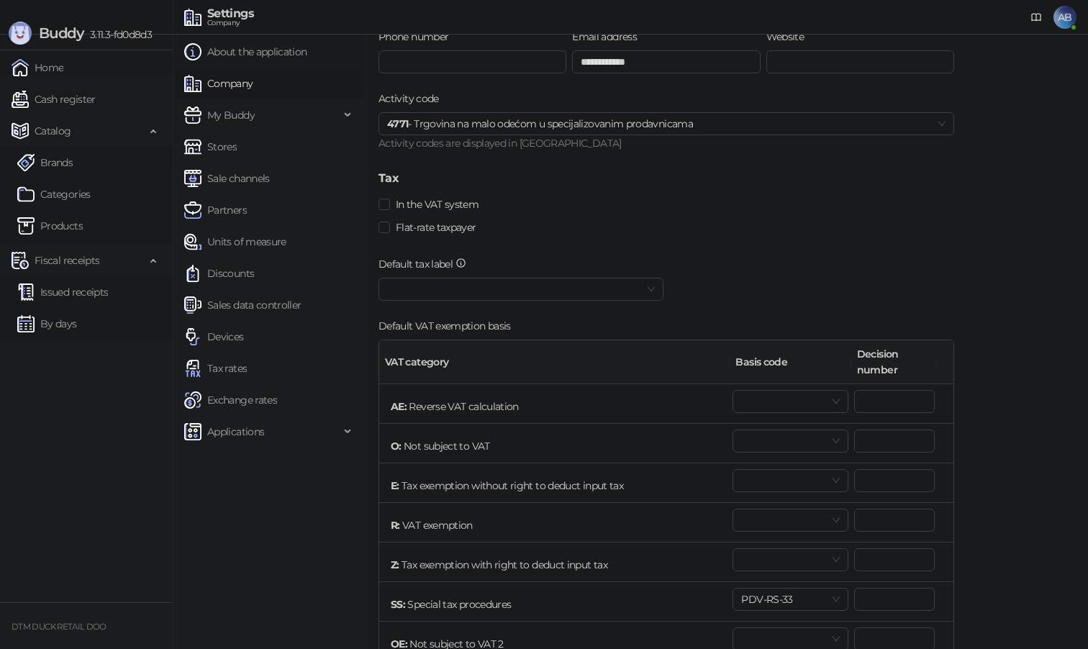
click at [528, 240] on div "Flat-rate taxpayer" at bounding box center [521, 236] width 291 height 40
click at [462, 263] on icon at bounding box center [462, 264] width 12 height 12
click at [461, 263] on icon at bounding box center [461, 264] width 1 height 2
click at [652, 292] on span at bounding box center [521, 290] width 268 height 22
click at [649, 291] on span at bounding box center [521, 290] width 268 height 22
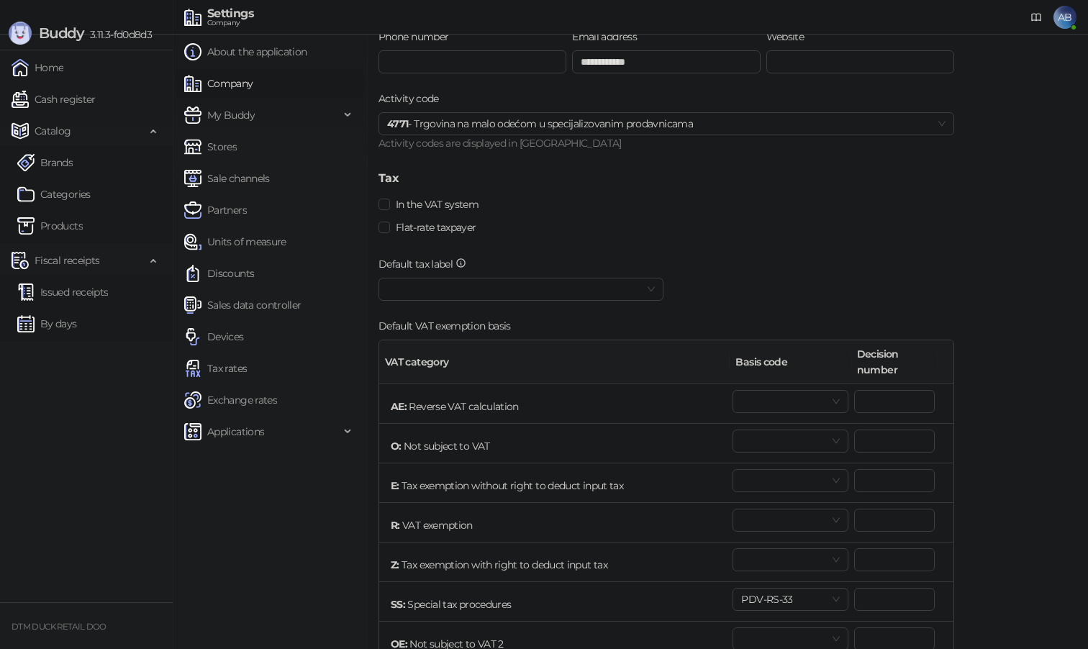
click at [733, 237] on div "Flat-rate taxpayer" at bounding box center [667, 236] width 582 height 40
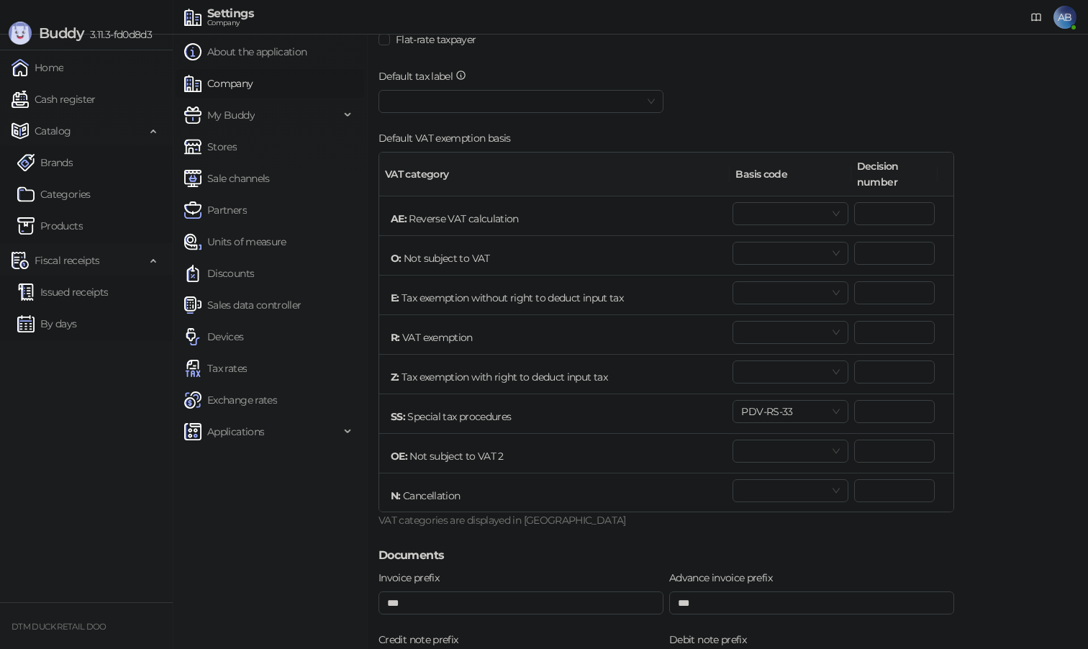
scroll to position [490, 0]
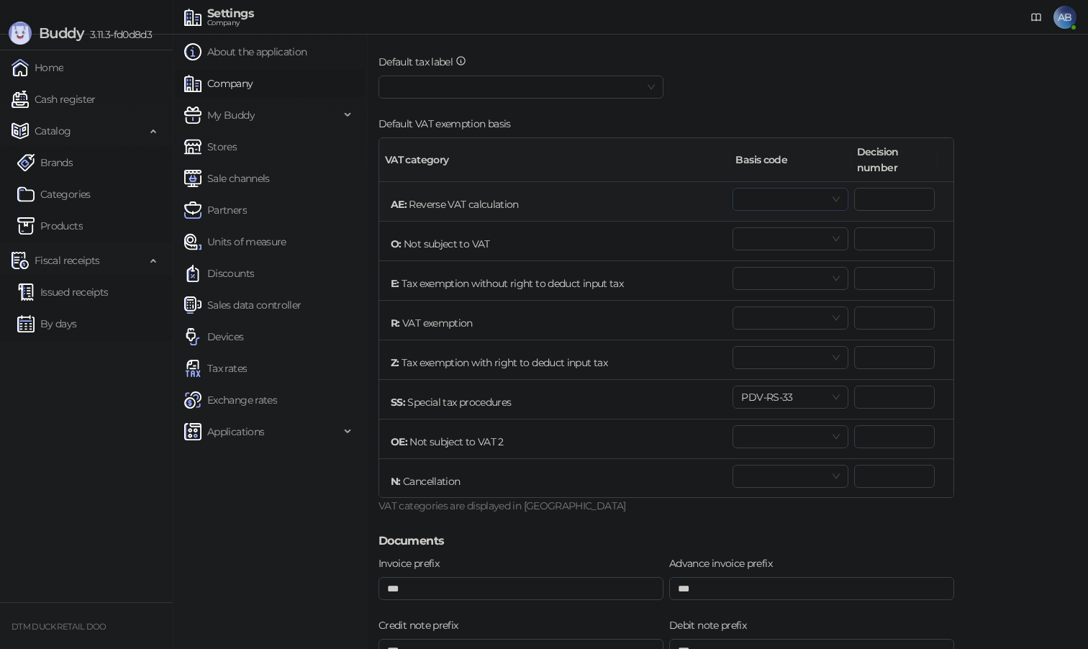
click at [808, 200] on span at bounding box center [790, 200] width 98 height 22
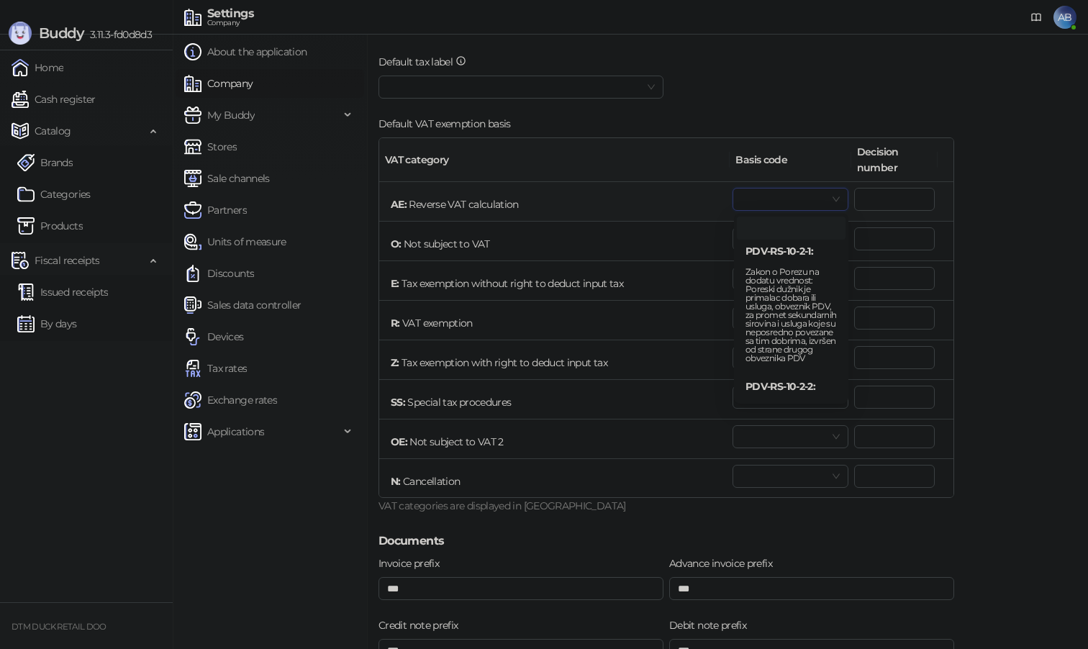
click at [808, 200] on span at bounding box center [790, 200] width 98 height 22
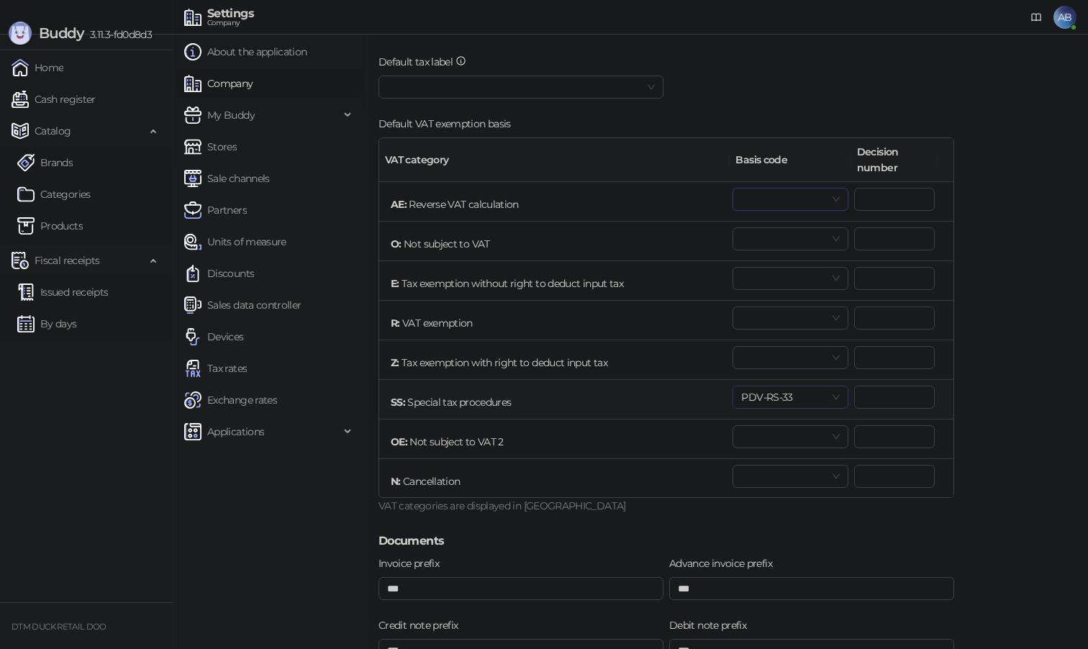
click at [835, 397] on span "PDV-RS-33" at bounding box center [790, 398] width 98 height 22
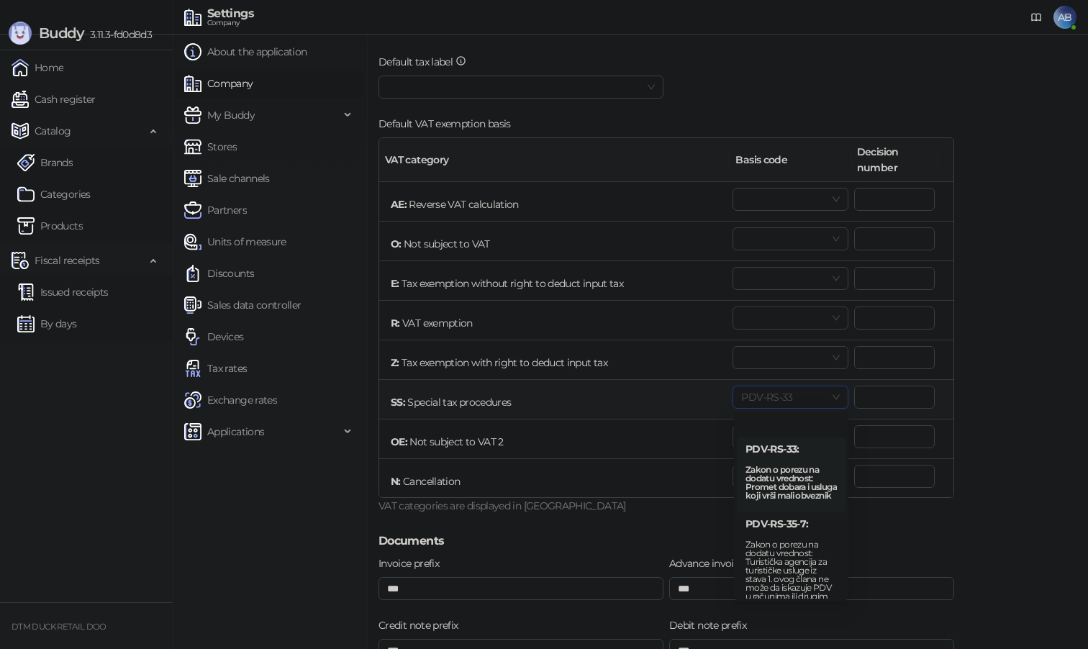
click at [835, 397] on span "PDV-RS-33" at bounding box center [790, 398] width 98 height 22
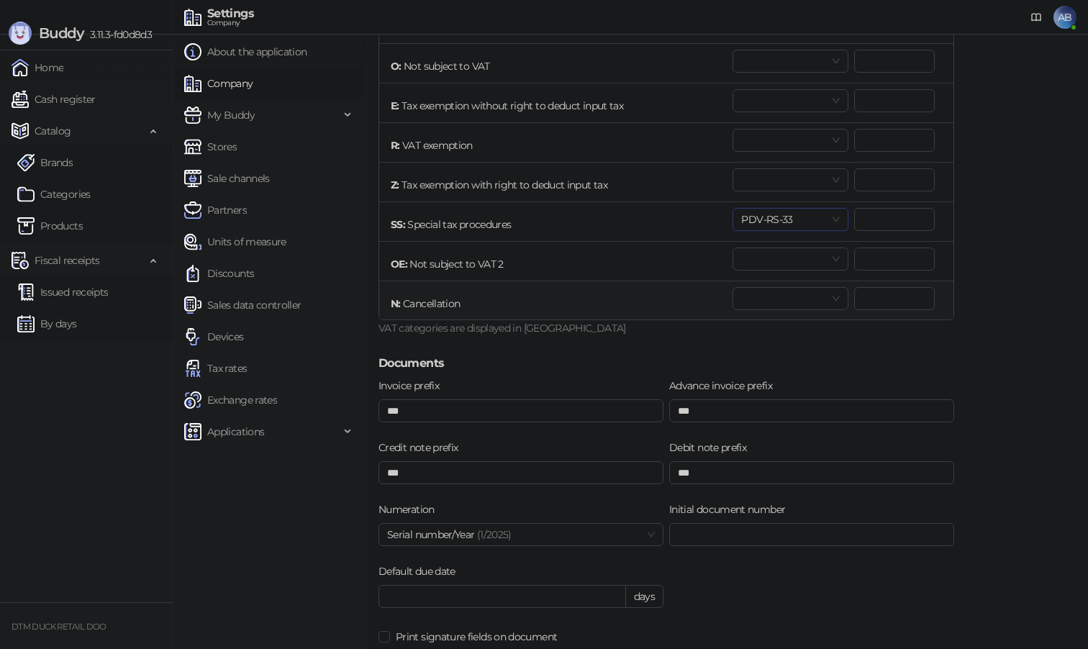
scroll to position [667, 0]
click at [759, 419] on input "***" at bounding box center [811, 411] width 285 height 23
click at [552, 407] on input "***" at bounding box center [521, 411] width 285 height 23
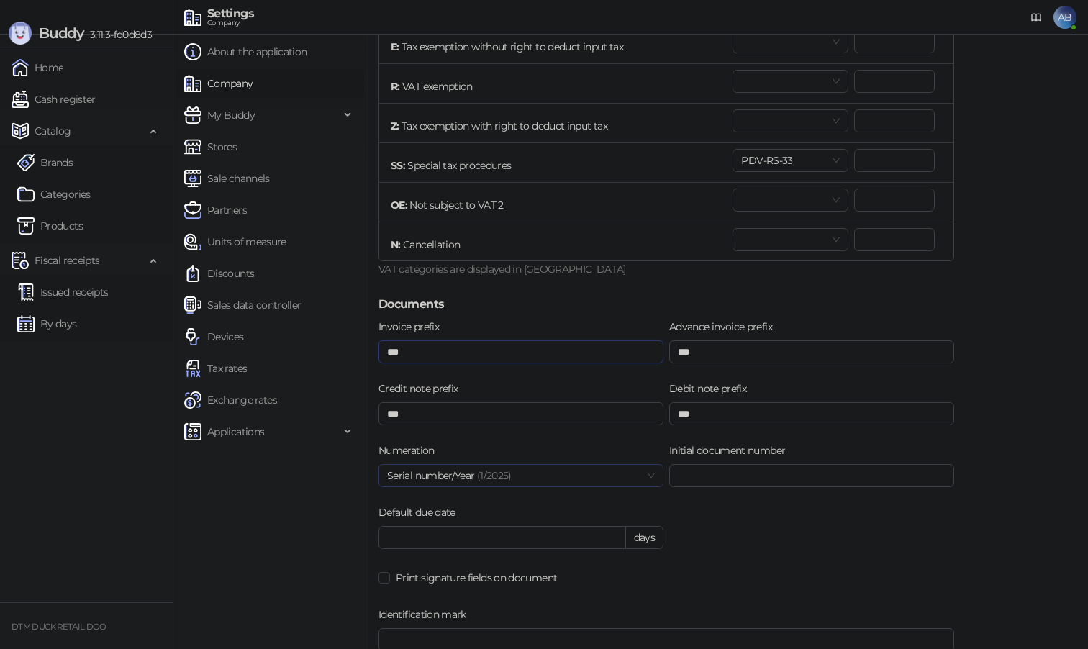
scroll to position [785, 0]
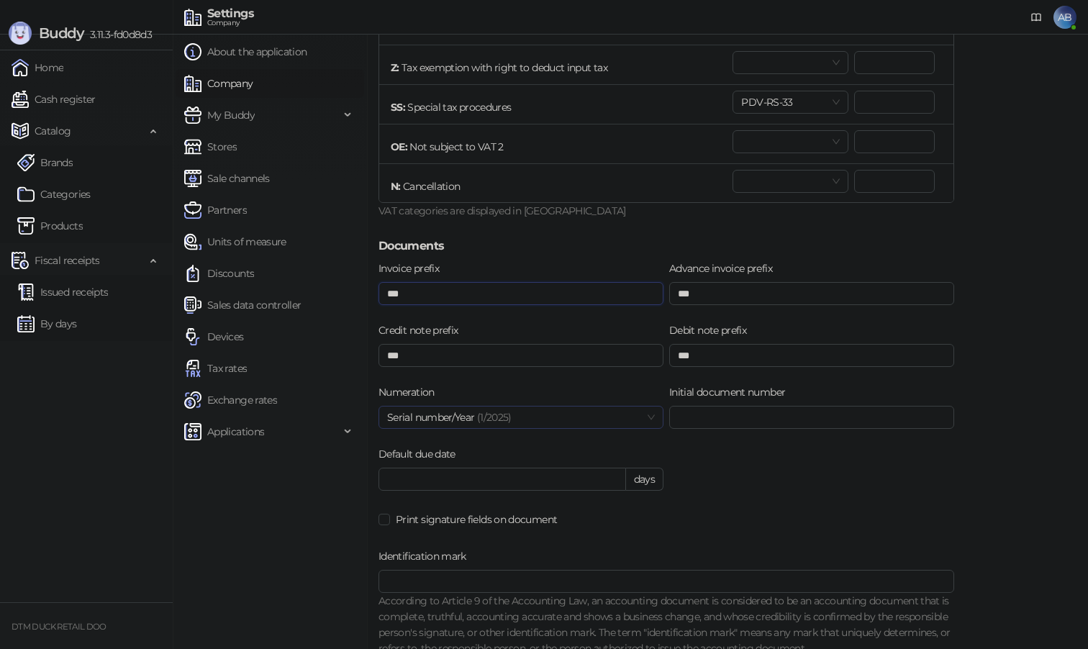
click at [562, 418] on span "Serial number/Year (1/ 2025 )" at bounding box center [521, 418] width 268 height 22
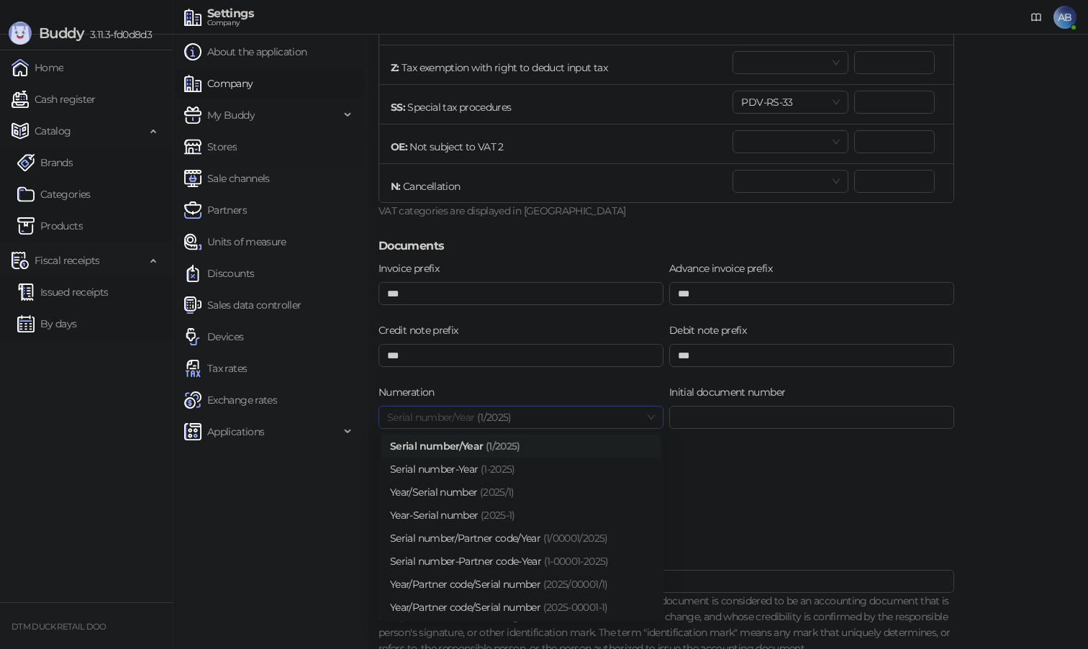
click at [528, 441] on div "Serial number/Year (1/ 2025 )" at bounding box center [521, 446] width 262 height 16
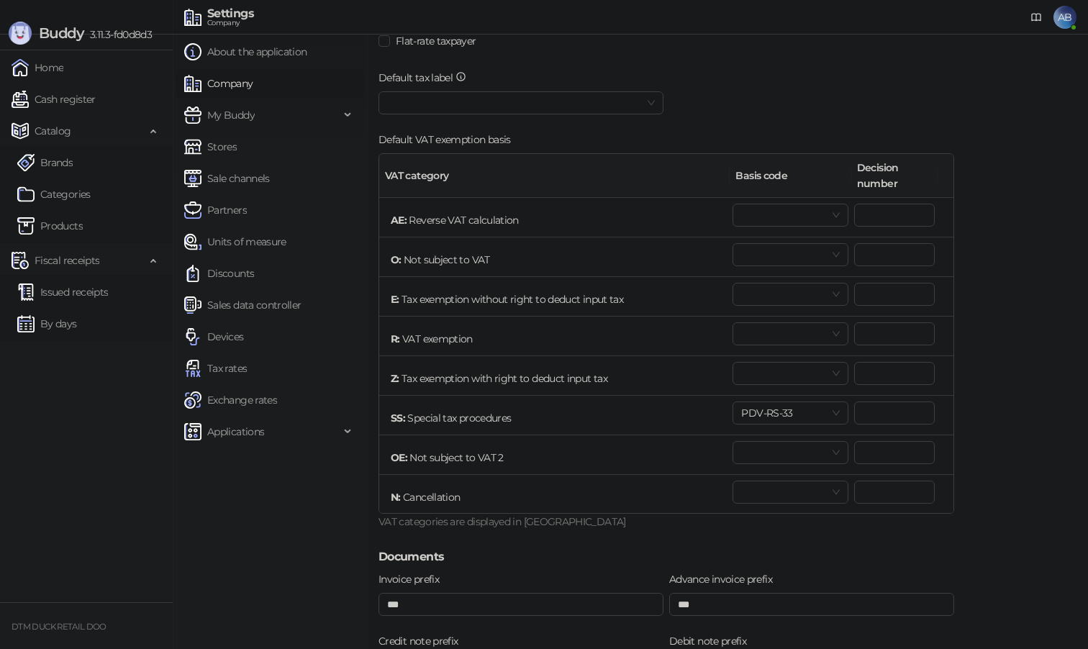
scroll to position [476, 0]
click at [554, 132] on div "Default VAT exemption basis" at bounding box center [667, 141] width 576 height 22
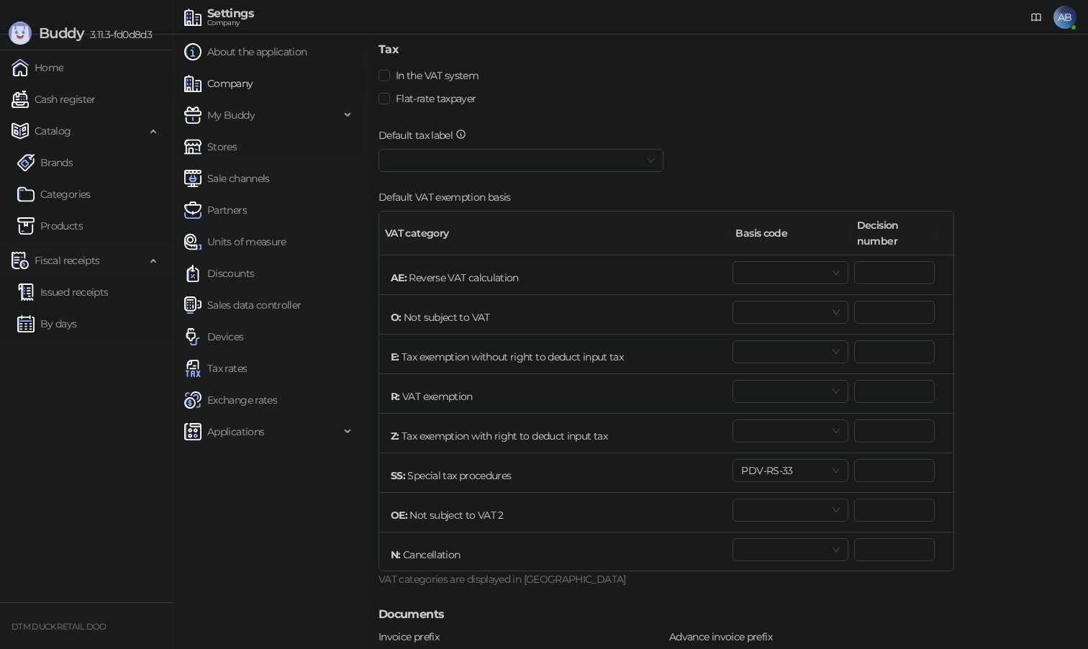
scroll to position [426, 0]
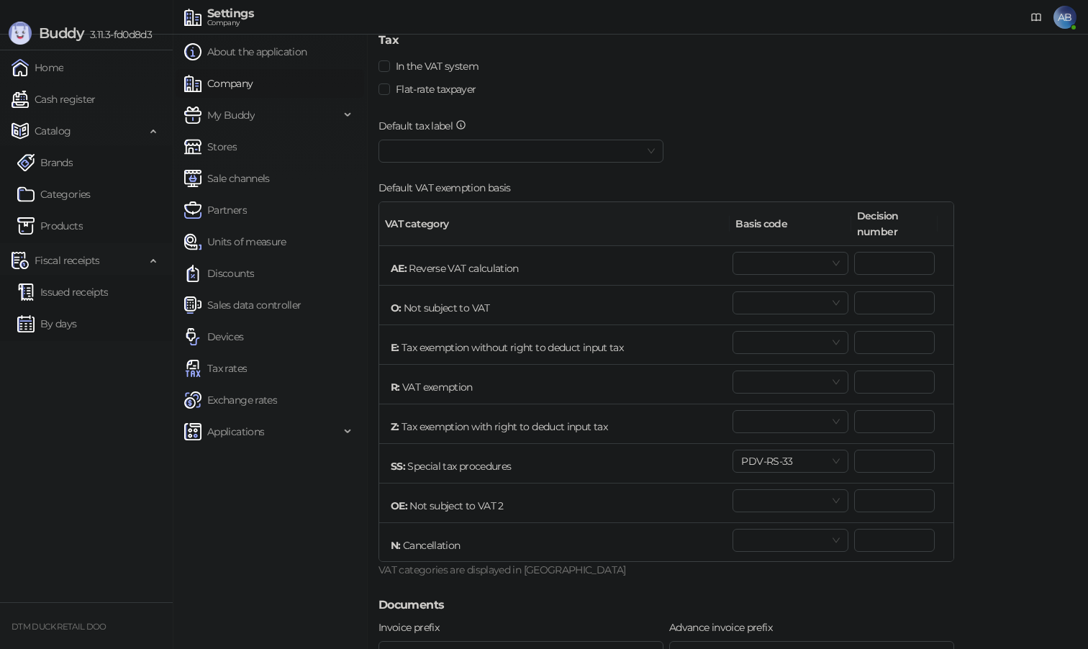
click at [241, 88] on link "Company" at bounding box center [218, 83] width 69 height 29
click at [248, 111] on span "My Buddy" at bounding box center [231, 115] width 48 height 29
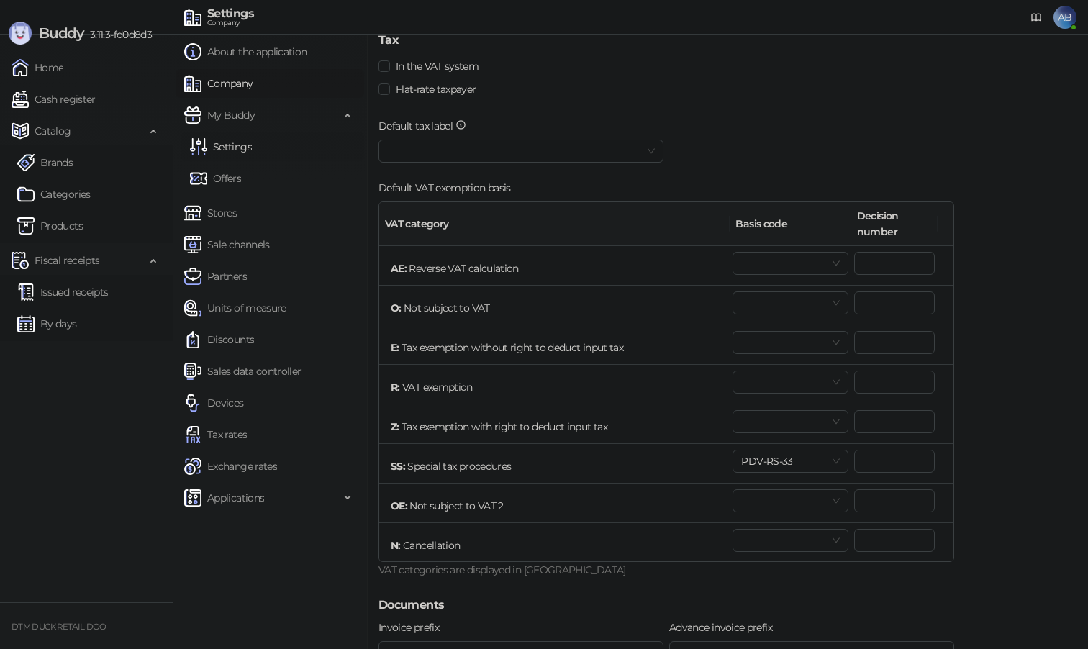
click at [236, 145] on link "Settings" at bounding box center [221, 146] width 62 height 29
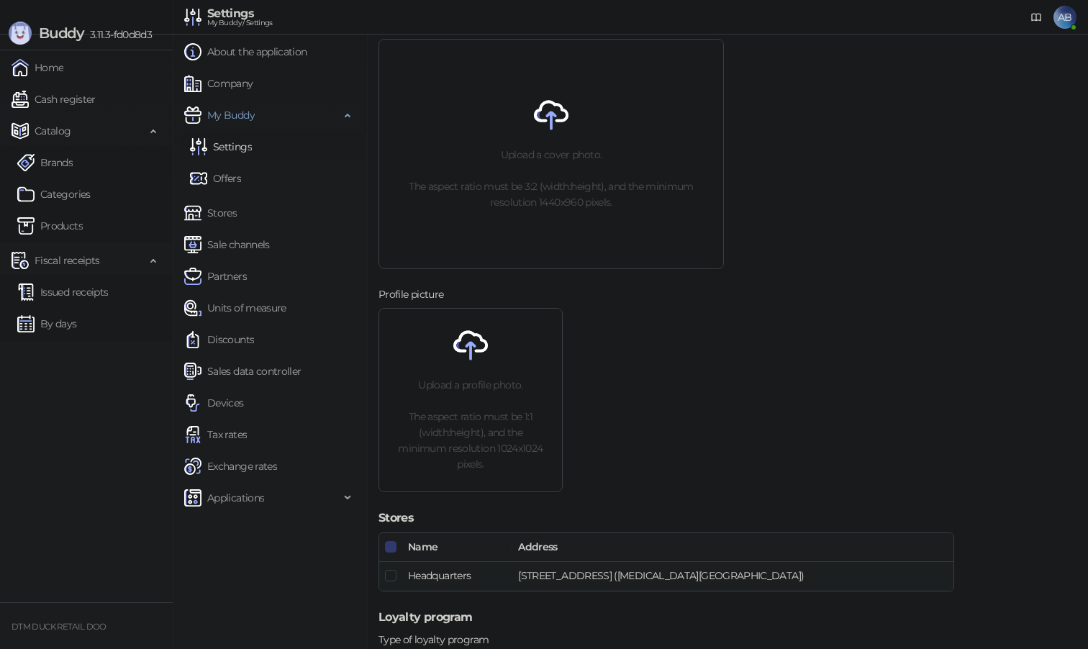
scroll to position [444, 0]
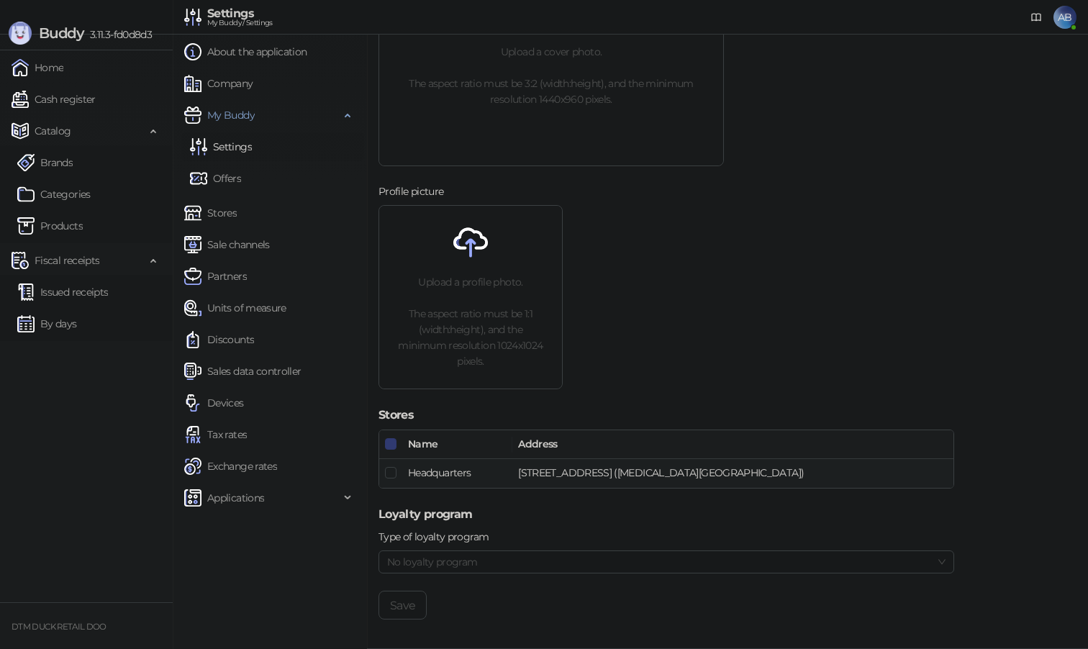
click at [242, 148] on link "Settings" at bounding box center [221, 146] width 62 height 29
click at [225, 176] on link "Offers" at bounding box center [215, 178] width 51 height 29
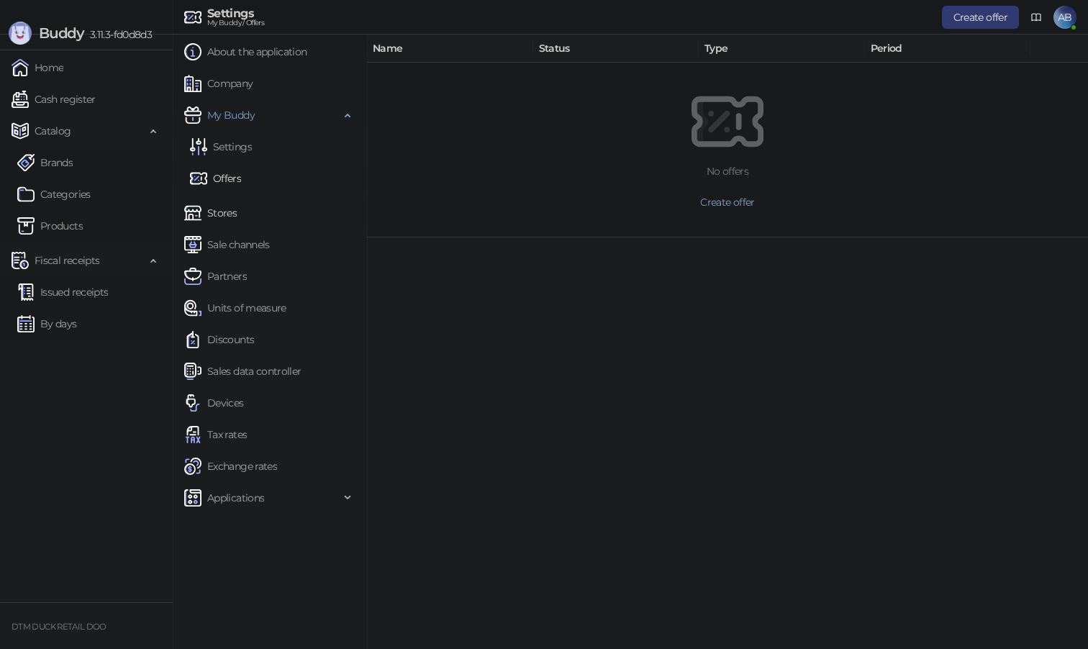
click at [227, 220] on link "Stores" at bounding box center [210, 213] width 53 height 29
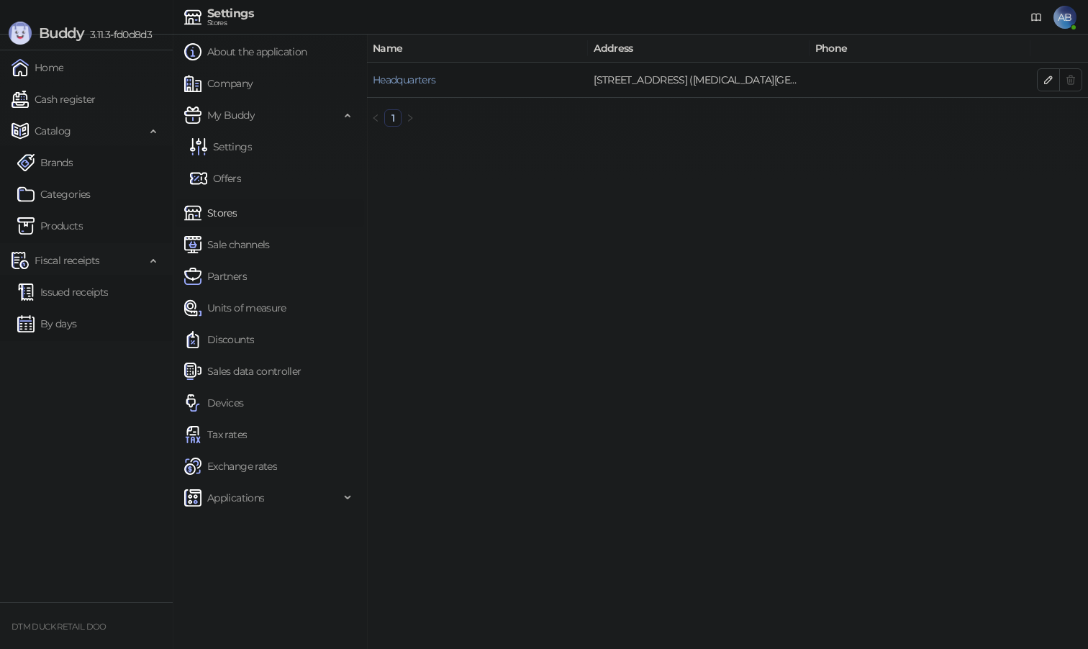
click at [395, 120] on link "1" at bounding box center [393, 118] width 16 height 16
click at [223, 249] on link "Sale channels" at bounding box center [227, 244] width 86 height 29
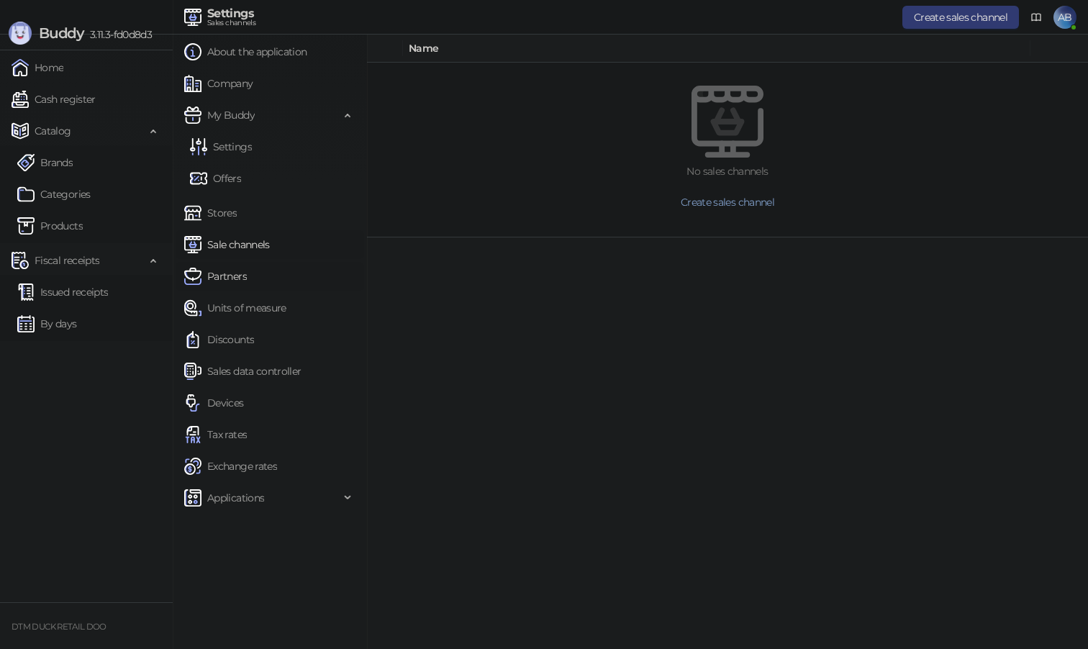
click at [222, 278] on link "Partners" at bounding box center [215, 276] width 63 height 29
click at [237, 310] on link "Units of measure" at bounding box center [235, 308] width 102 height 29
click at [233, 343] on link "Discounts" at bounding box center [219, 339] width 70 height 29
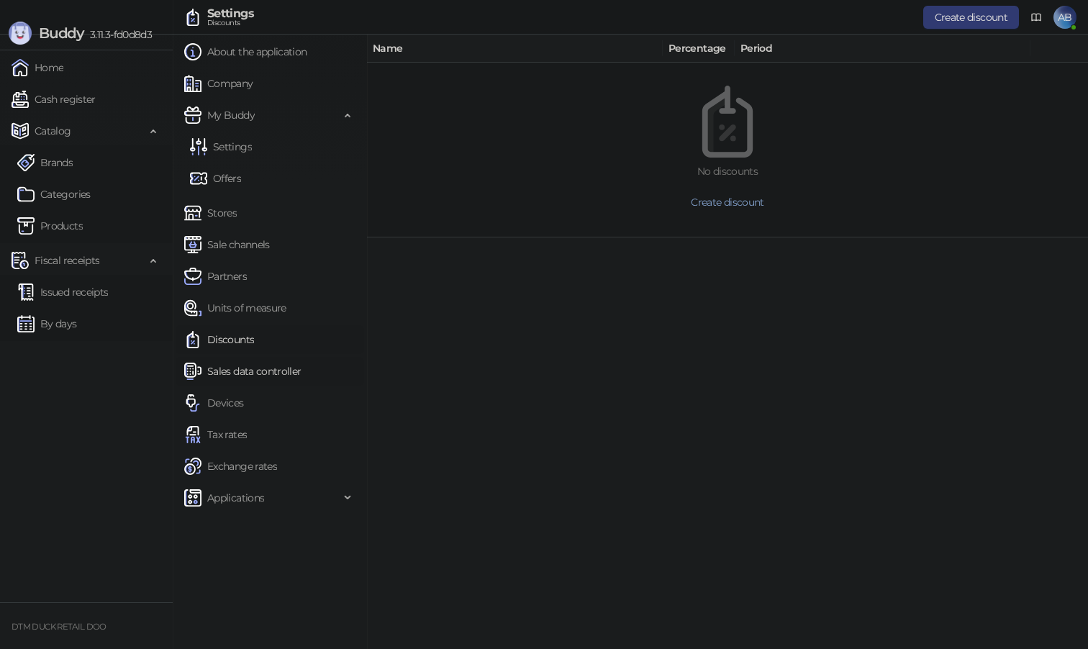
click at [237, 375] on link "Sales data controller" at bounding box center [242, 371] width 117 height 29
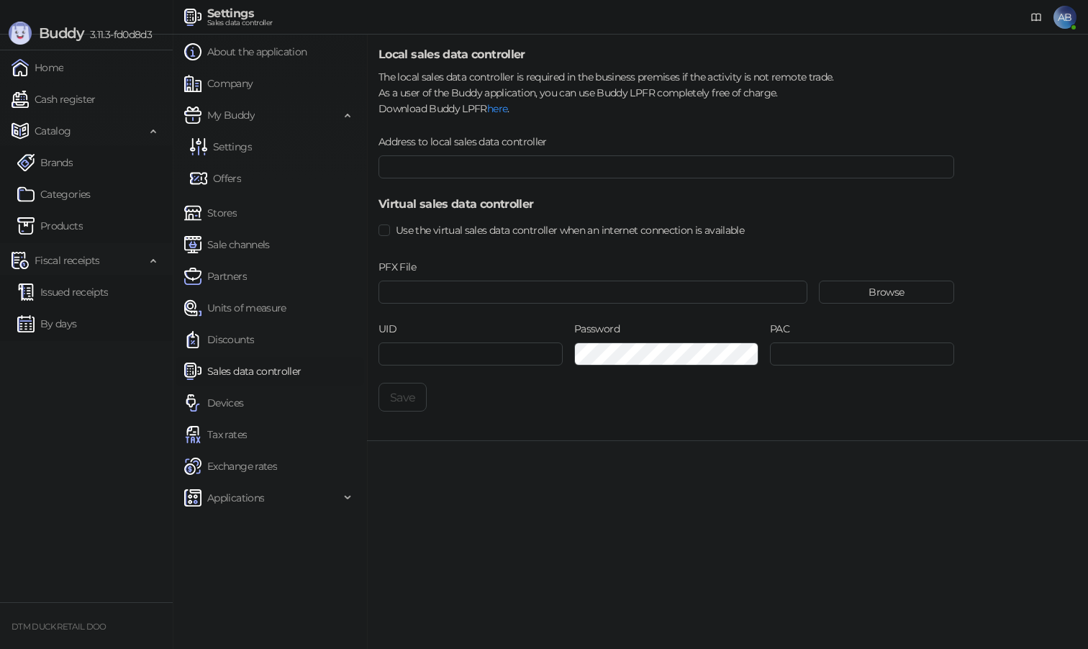
click at [235, 367] on link "Sales data controller" at bounding box center [242, 371] width 117 height 29
click at [222, 402] on link "Devices" at bounding box center [214, 403] width 60 height 29
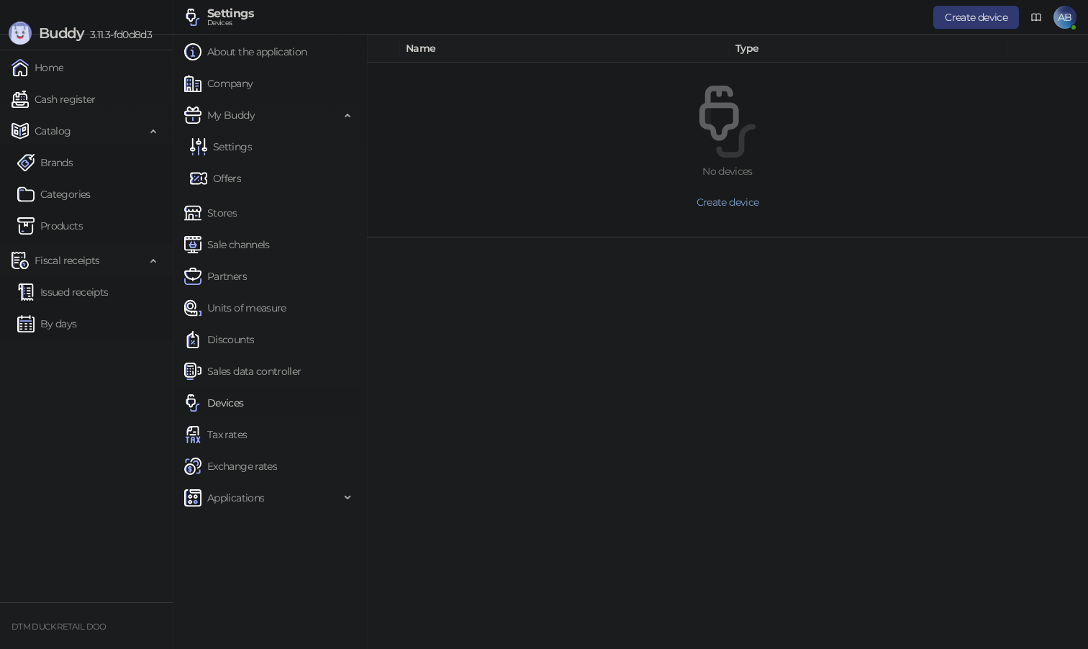
click at [540, 237] on td "No devices Create device" at bounding box center [727, 150] width 721 height 175
click at [224, 433] on link "Tax rates" at bounding box center [215, 434] width 63 height 29
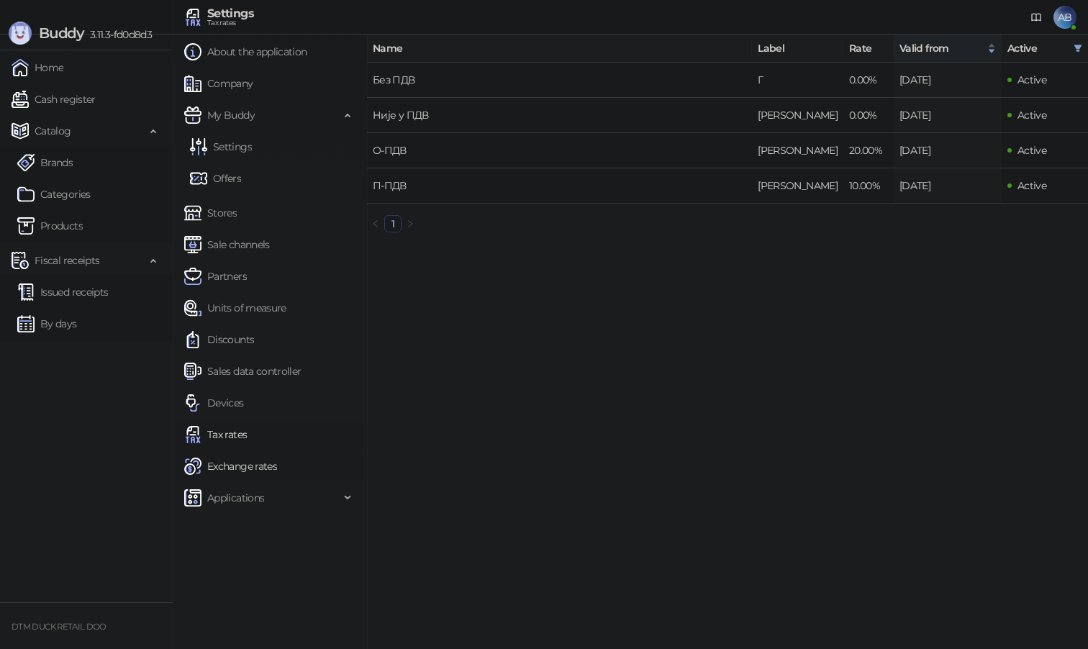
click at [229, 463] on link "Exchange rates" at bounding box center [230, 466] width 93 height 29
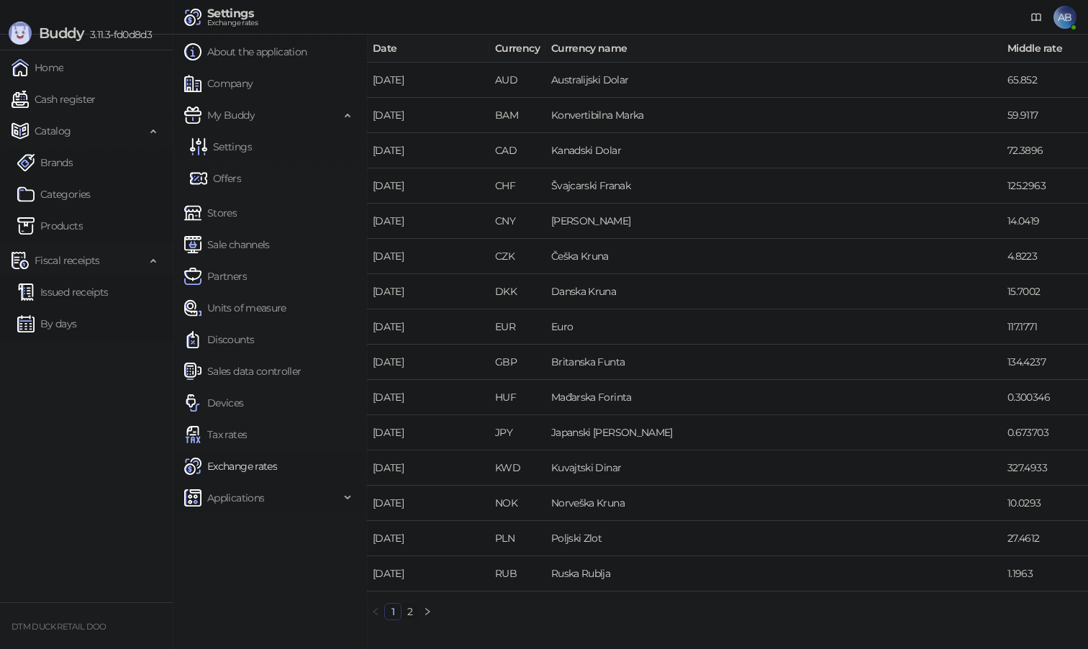
click at [232, 499] on span "Applications" at bounding box center [235, 498] width 57 height 29
click at [234, 501] on span "Applications" at bounding box center [235, 498] width 57 height 29
click at [248, 456] on link "Exchange rates" at bounding box center [230, 466] width 93 height 29
click at [247, 466] on link "Exchange rates" at bounding box center [230, 466] width 93 height 29
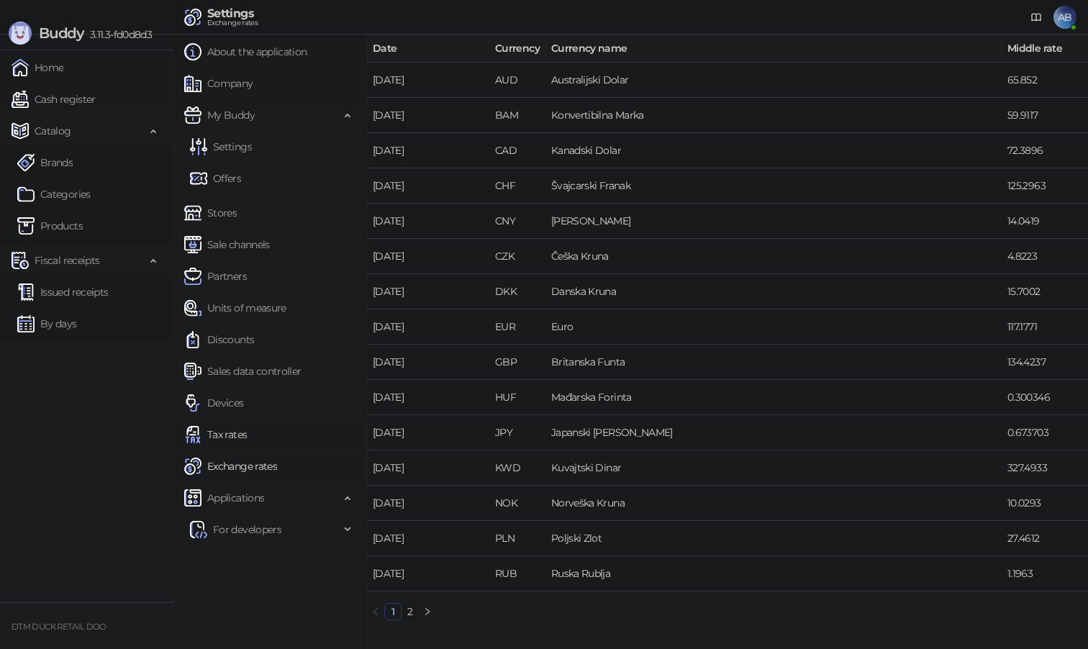
click at [245, 432] on link "Tax rates" at bounding box center [215, 434] width 63 height 29
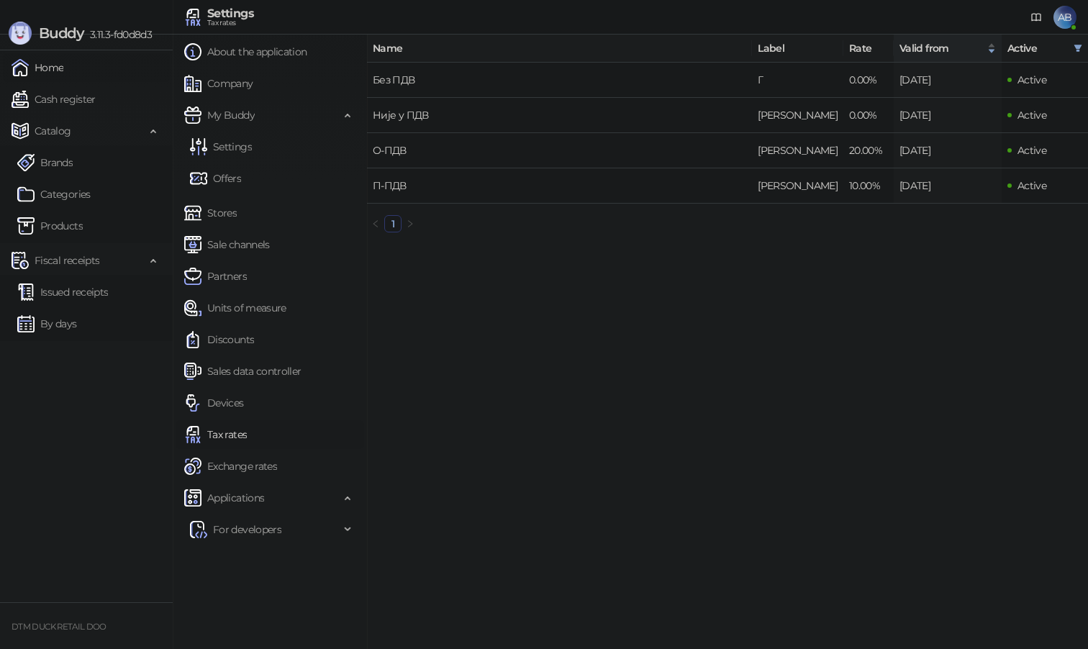
click at [62, 58] on link "Home" at bounding box center [38, 67] width 52 height 29
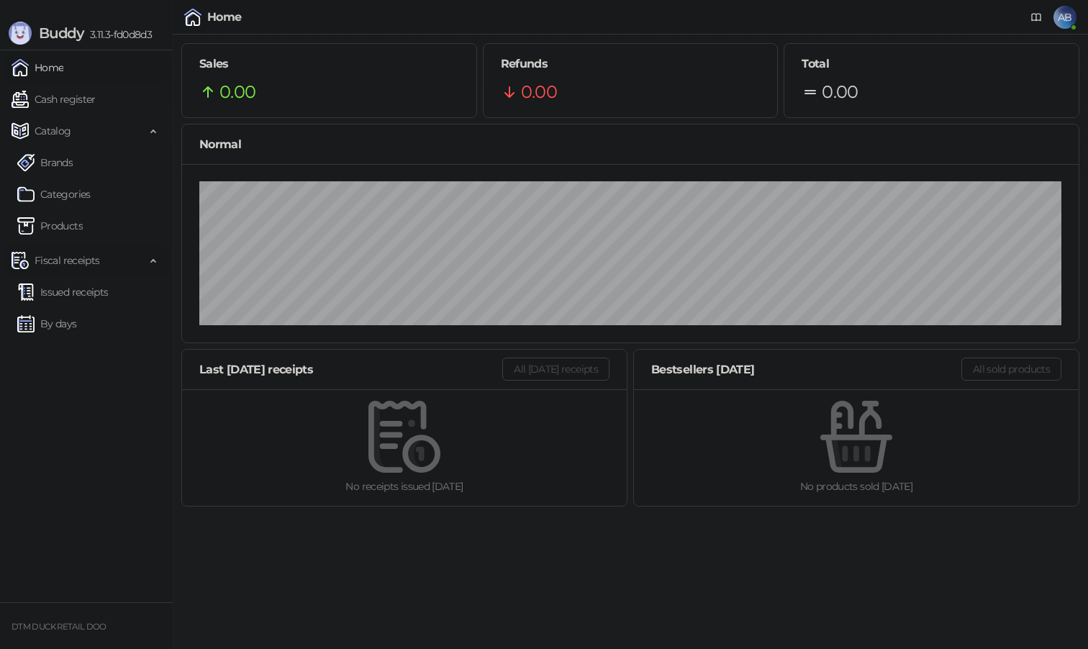
click at [63, 258] on span "Fiscal receipts" at bounding box center [67, 260] width 65 height 29
click at [83, 259] on span "Fiscal receipts" at bounding box center [67, 260] width 65 height 29
click at [1070, 19] on span "AB" at bounding box center [1065, 17] width 23 height 23
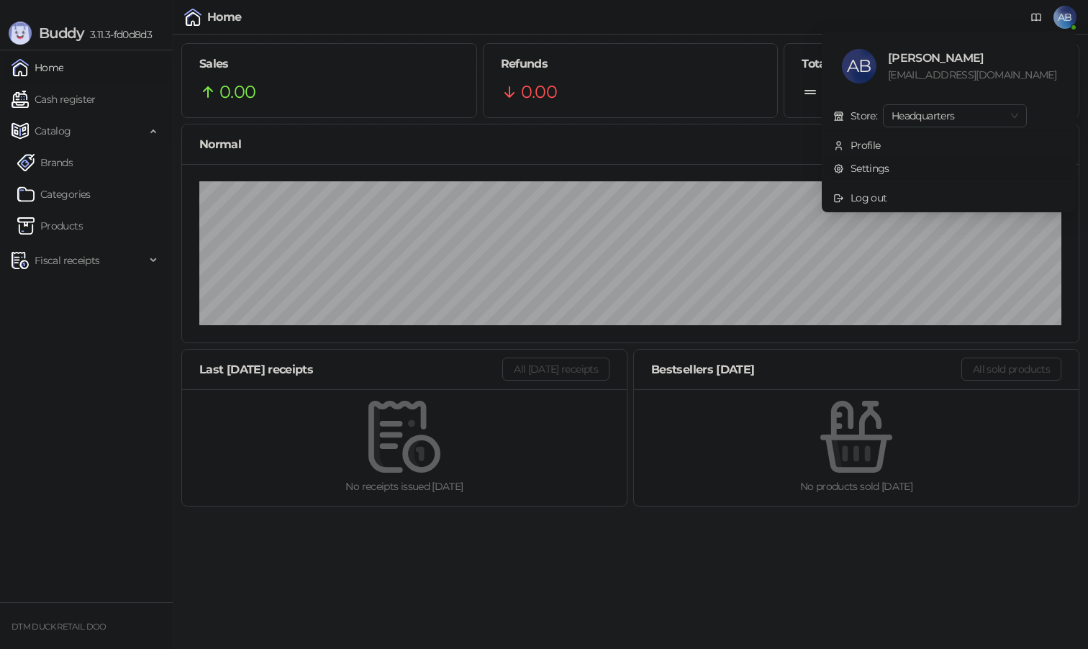
click at [890, 166] on link "Settings" at bounding box center [862, 168] width 56 height 13
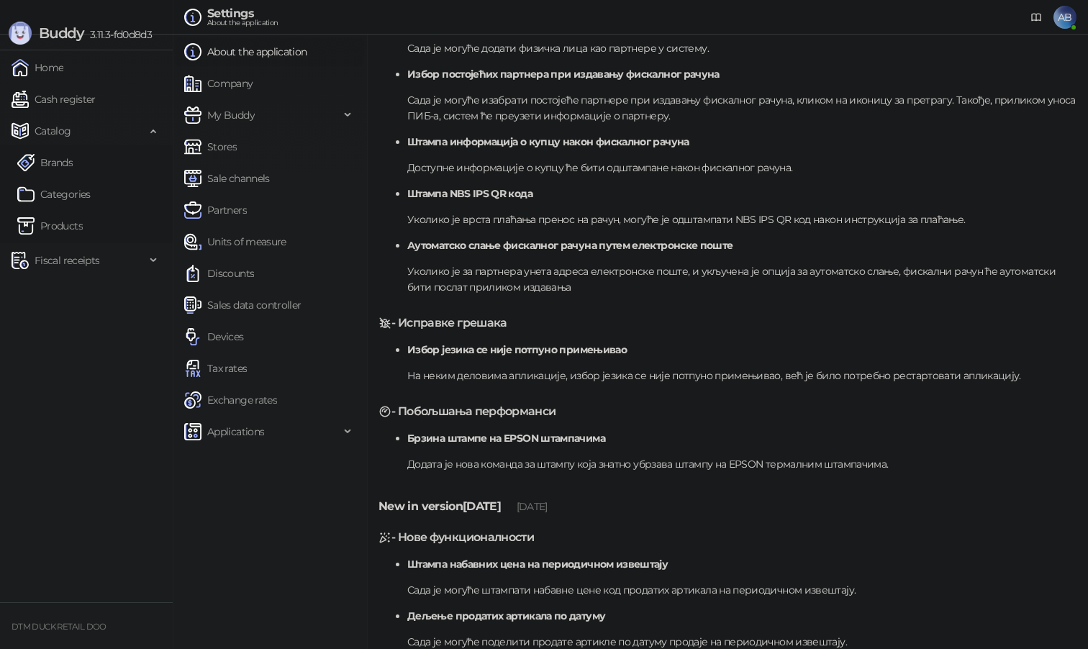
scroll to position [442, 0]
